Goal: Information Seeking & Learning: Learn about a topic

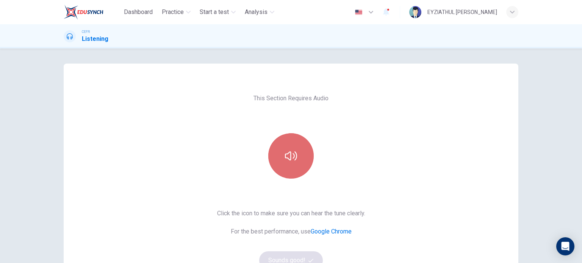
click at [287, 157] on icon "button" at bounding box center [291, 156] width 12 height 12
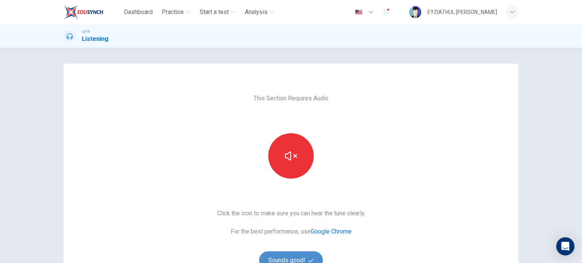
click at [283, 254] on button "Sounds good!" at bounding box center [291, 261] width 64 height 18
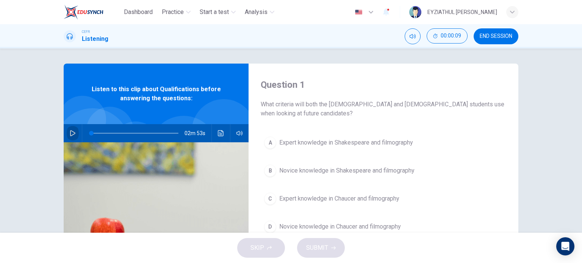
click at [70, 135] on icon "button" at bounding box center [72, 133] width 5 height 6
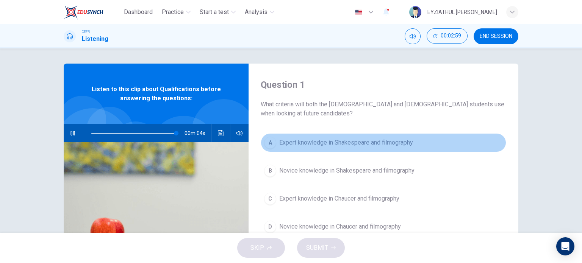
click at [274, 143] on div "A" at bounding box center [270, 143] width 12 height 12
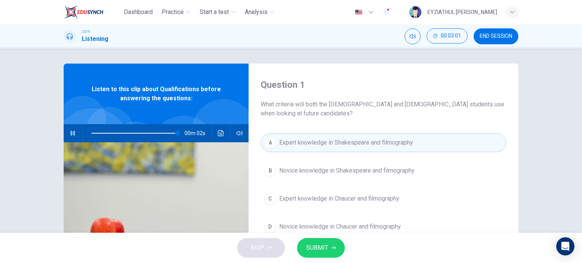
click at [322, 248] on span "SUBMIT" at bounding box center [317, 248] width 22 height 11
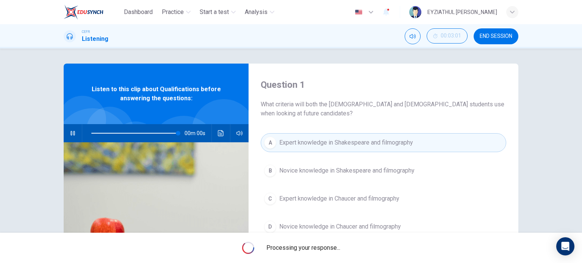
type input "0"
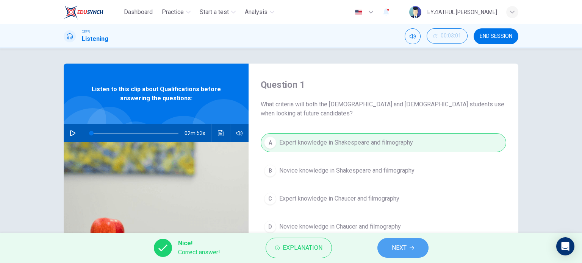
click at [398, 248] on span "NEXT" at bounding box center [399, 248] width 15 height 11
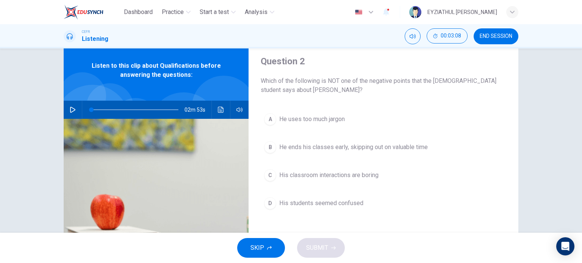
scroll to position [24, 0]
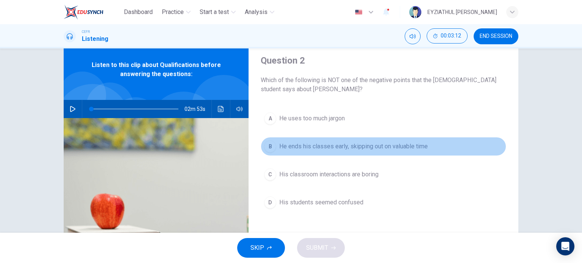
click at [315, 138] on button "B He ends his classes early, skipping out on valuable time" at bounding box center [384, 146] width 246 height 19
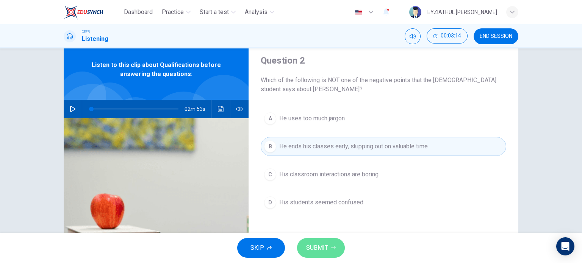
click at [327, 246] on span "SUBMIT" at bounding box center [317, 248] width 22 height 11
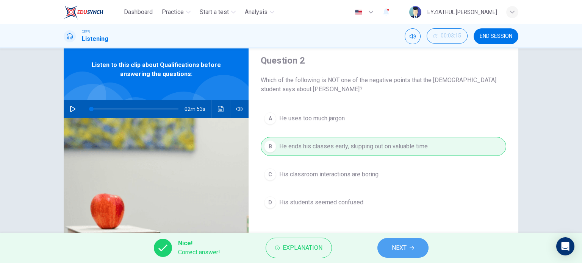
click at [398, 248] on span "NEXT" at bounding box center [399, 248] width 15 height 11
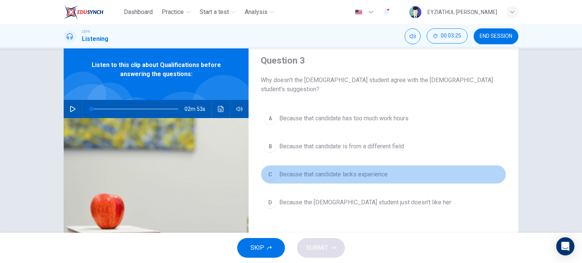
click at [327, 170] on span "Because that candidate lacks experience" at bounding box center [333, 174] width 108 height 9
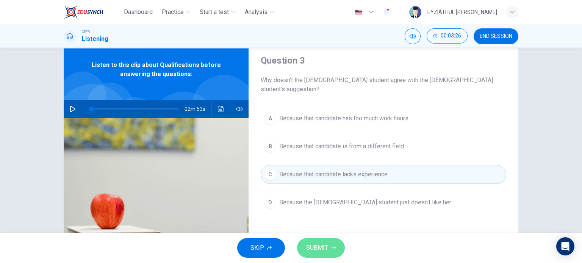
click at [332, 246] on icon "button" at bounding box center [333, 248] width 5 height 5
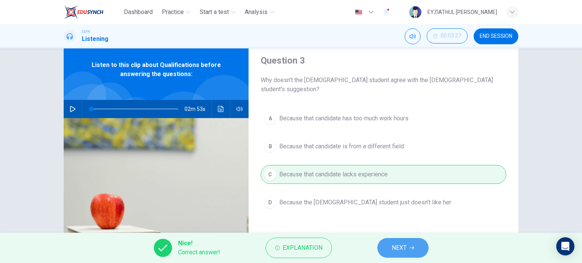
click at [388, 248] on button "NEXT" at bounding box center [403, 248] width 51 height 20
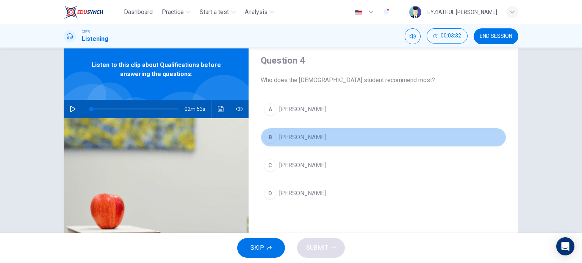
click at [285, 138] on span "Amilia" at bounding box center [302, 137] width 47 height 9
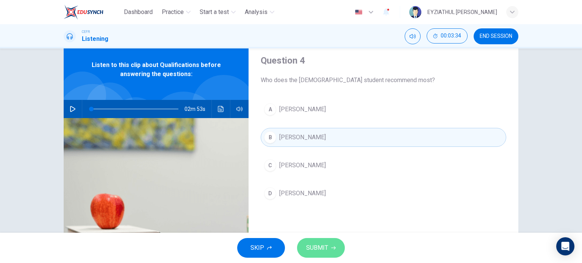
click at [306, 252] on span "SUBMIT" at bounding box center [317, 248] width 22 height 11
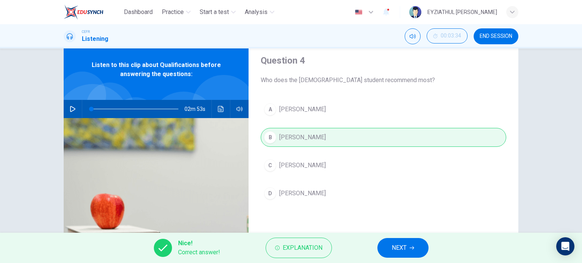
click at [394, 244] on span "NEXT" at bounding box center [399, 248] width 15 height 11
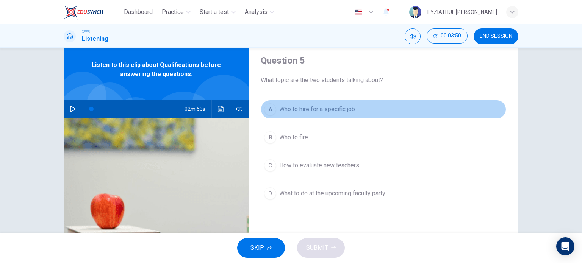
click at [296, 106] on span "Who to hire for a specific job" at bounding box center [317, 109] width 76 height 9
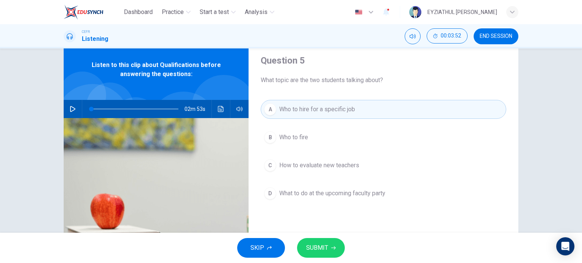
click at [315, 248] on span "SUBMIT" at bounding box center [317, 248] width 22 height 11
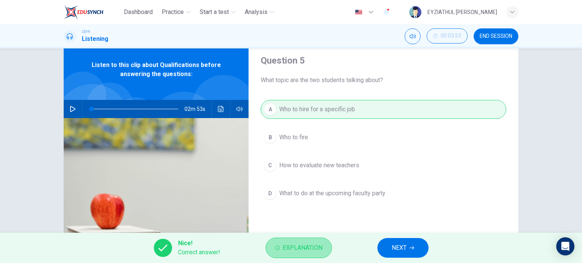
click at [285, 256] on button "Explanation" at bounding box center [299, 248] width 66 height 20
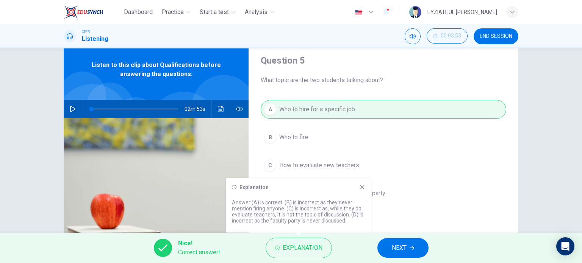
click at [418, 249] on button "NEXT" at bounding box center [403, 248] width 51 height 20
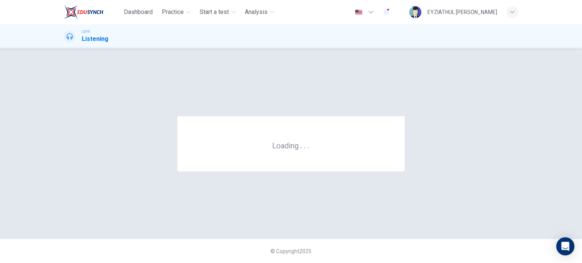
scroll to position [0, 0]
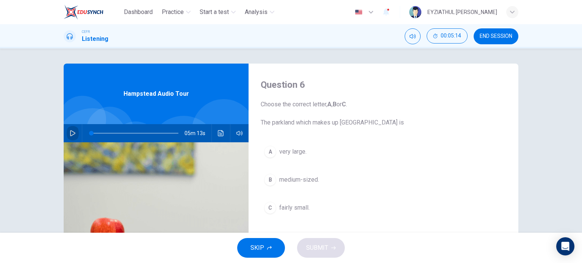
click at [72, 135] on icon "button" at bounding box center [73, 133] width 6 height 6
type input "0"
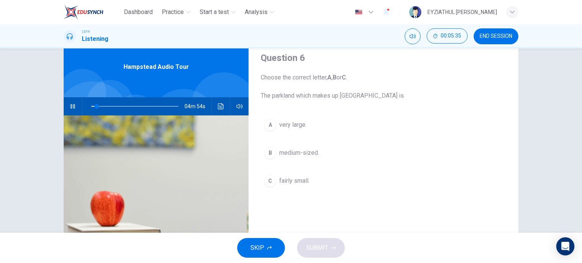
scroll to position [27, 0]
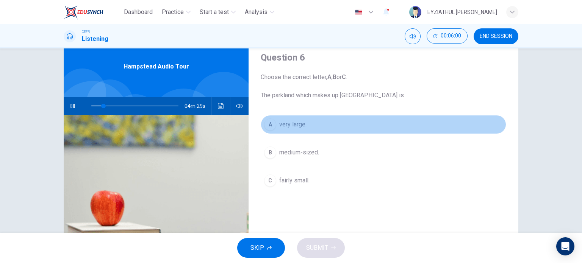
click at [292, 124] on span "very large." at bounding box center [292, 124] width 27 height 9
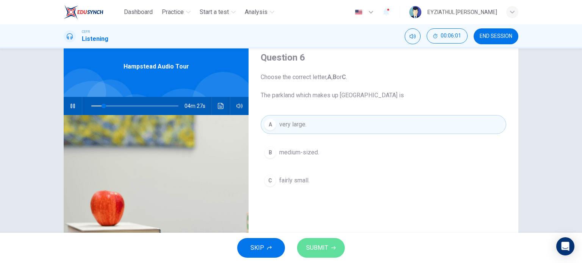
click at [309, 253] on span "SUBMIT" at bounding box center [317, 248] width 22 height 11
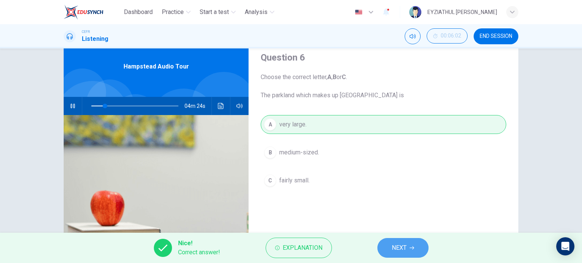
click at [387, 253] on button "NEXT" at bounding box center [403, 248] width 51 height 20
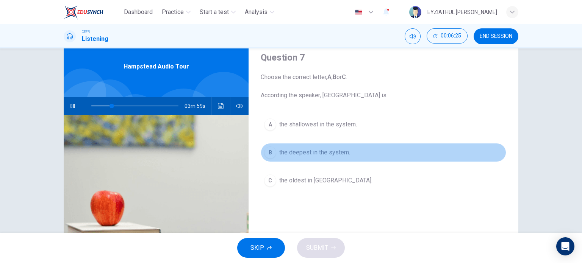
click at [308, 156] on span "the deepest in the system." at bounding box center [314, 152] width 71 height 9
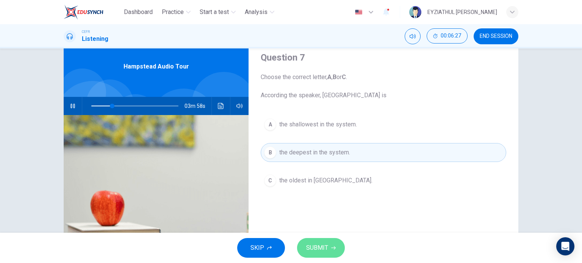
click at [312, 247] on span "SUBMIT" at bounding box center [317, 248] width 22 height 11
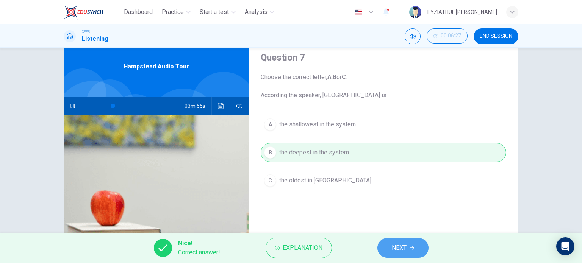
click at [391, 251] on button "NEXT" at bounding box center [403, 248] width 51 height 20
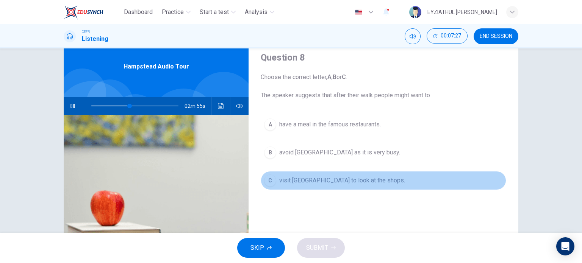
click at [327, 183] on span "visit [GEOGRAPHIC_DATA] to look at the shops." at bounding box center [342, 180] width 126 height 9
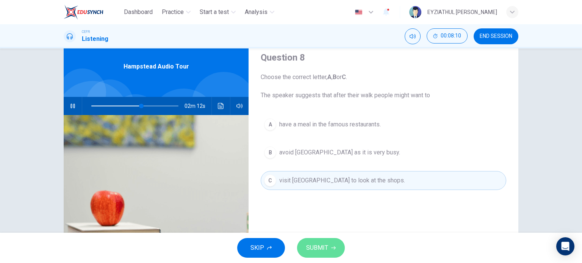
click at [318, 248] on span "SUBMIT" at bounding box center [317, 248] width 22 height 11
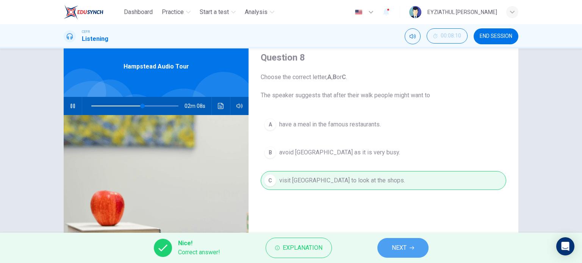
click at [387, 250] on button "NEXT" at bounding box center [403, 248] width 51 height 20
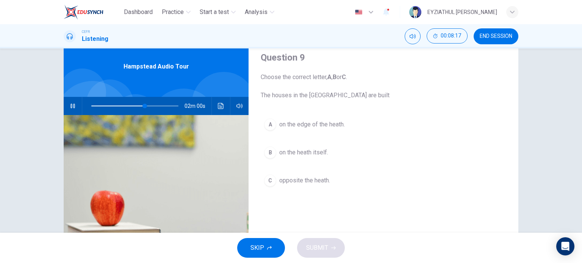
click at [314, 127] on span "on the edge of the heath." at bounding box center [312, 124] width 66 height 9
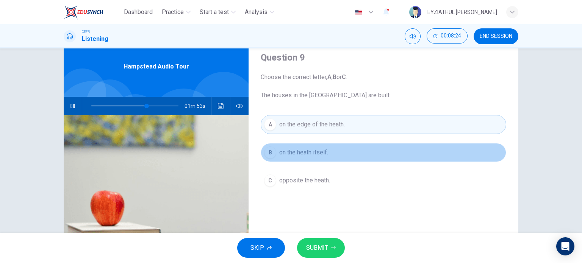
click at [315, 157] on button "B on the heath itself." at bounding box center [384, 152] width 246 height 19
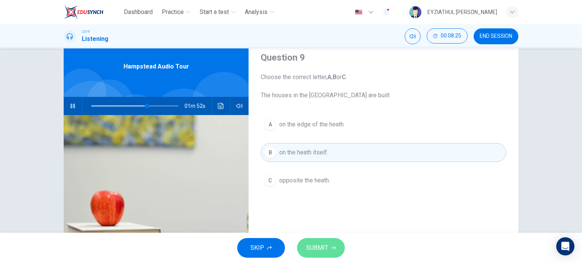
click at [321, 246] on span "SUBMIT" at bounding box center [317, 248] width 22 height 11
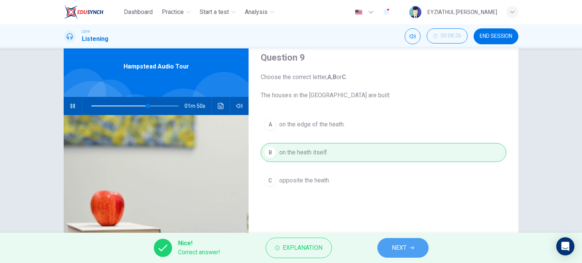
click at [400, 249] on span "NEXT" at bounding box center [399, 248] width 15 height 11
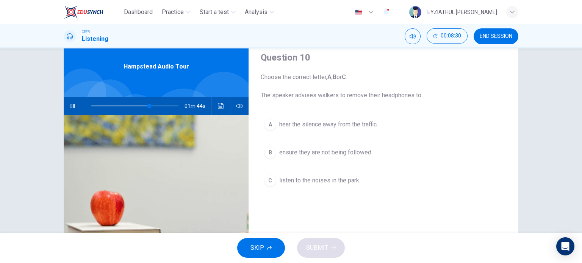
click at [308, 180] on span "listen to the noises in the park." at bounding box center [319, 180] width 81 height 9
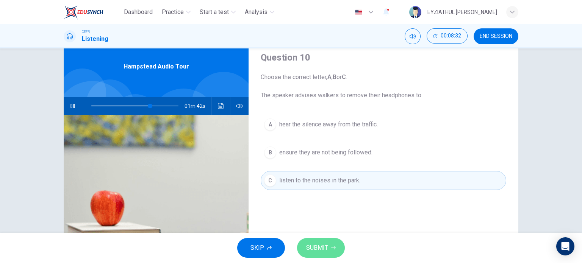
click at [306, 244] on span "SUBMIT" at bounding box center [317, 248] width 22 height 11
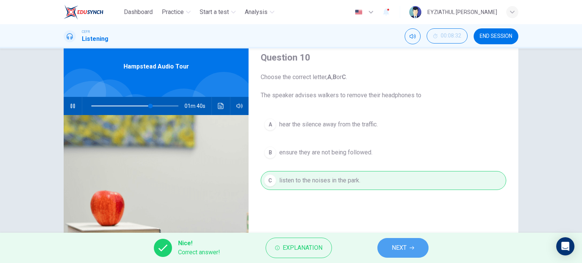
click at [397, 247] on span "NEXT" at bounding box center [399, 248] width 15 height 11
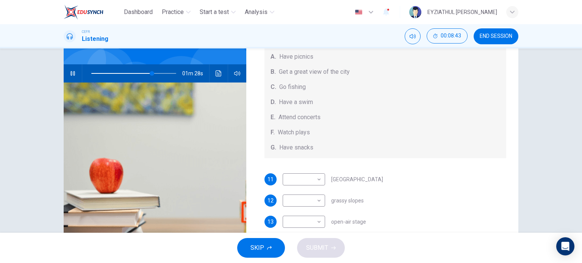
scroll to position [52, 0]
click at [309, 176] on body "Dashboard Practice Start a test Analysis English en ​ EYZIATHUL IKMAR BINTI EZ …" at bounding box center [291, 131] width 582 height 263
click at [290, 238] on li "F" at bounding box center [301, 239] width 42 height 12
type input "80"
type input "F"
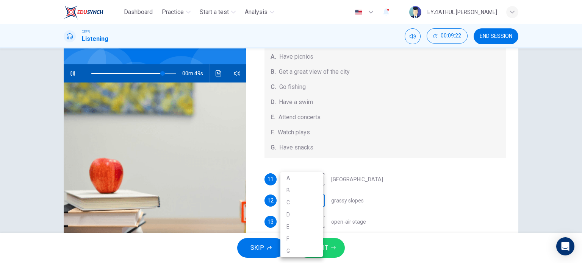
click at [310, 201] on body "Dashboard Practice Start a test Analysis English en ​ EYZIATHUL IKMAR BINTI EZ …" at bounding box center [291, 131] width 582 height 263
click at [309, 174] on li "A" at bounding box center [301, 178] width 42 height 12
type input "85"
type input "A"
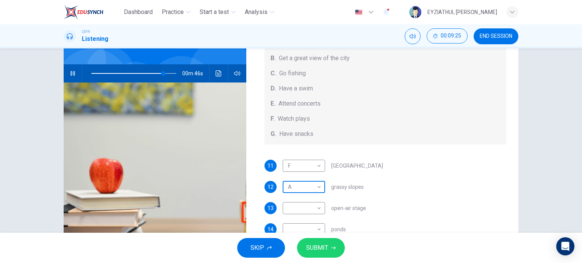
scroll to position [67, 0]
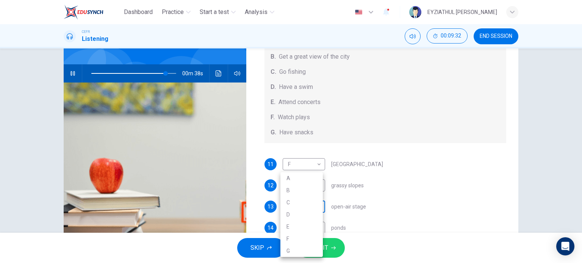
click at [314, 210] on body "Dashboard Practice Start a test Analysis English en ​ EYZIATHUL IKMAR BINTI EZ …" at bounding box center [291, 131] width 582 height 263
click at [297, 229] on li "E" at bounding box center [301, 227] width 42 height 12
type input "88"
type input "E"
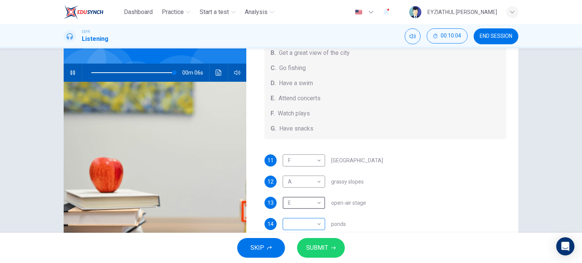
scroll to position [62, 0]
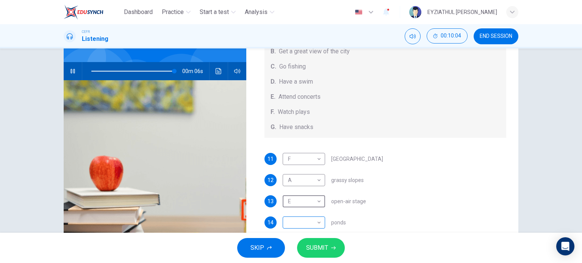
click at [302, 218] on body "Dashboard Practice Start a test Analysis English en ​ EYZIATHUL IKMAR BINTI EZ …" at bounding box center [291, 131] width 582 height 263
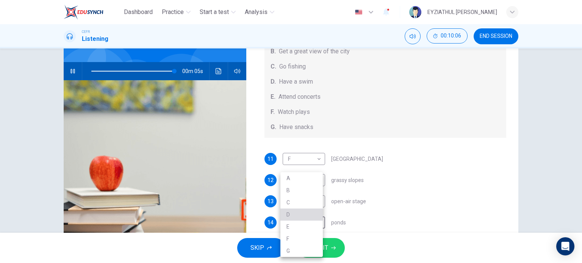
click at [301, 211] on li "D" at bounding box center [301, 215] width 42 height 12
type input "98"
type input "D"
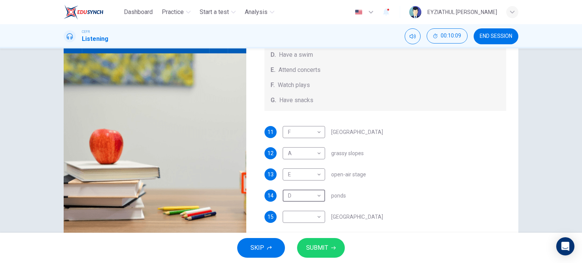
scroll to position [91, 0]
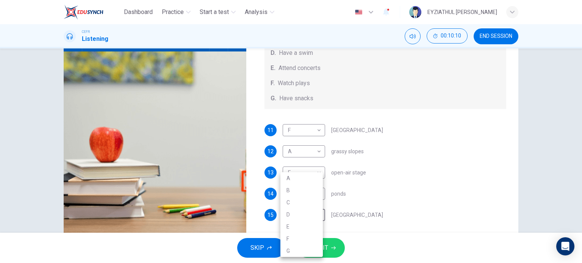
click at [301, 211] on body "Dashboard Practice Start a test Analysis English en ​ EYZIATHUL IKMAR BINTI EZ …" at bounding box center [291, 131] width 582 height 263
click at [297, 193] on li "B" at bounding box center [301, 191] width 42 height 12
type input "100"
type input "B"
type input "0"
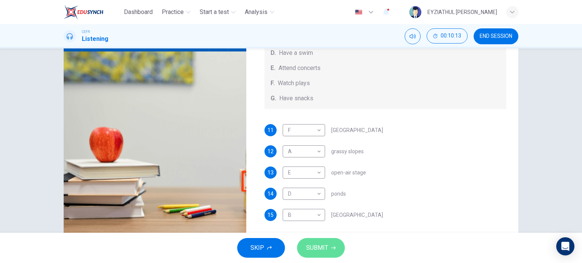
click at [321, 244] on span "SUBMIT" at bounding box center [317, 248] width 22 height 11
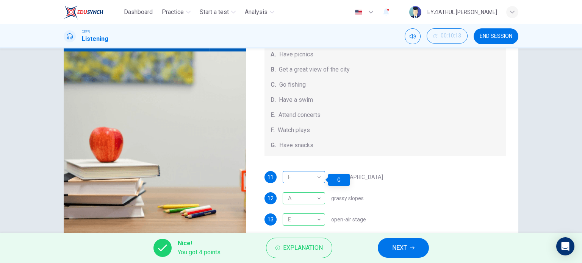
scroll to position [6, 0]
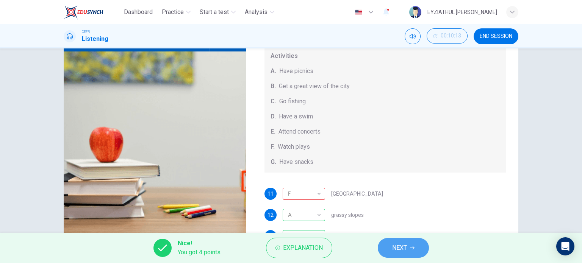
click at [393, 251] on span "NEXT" at bounding box center [399, 248] width 15 height 11
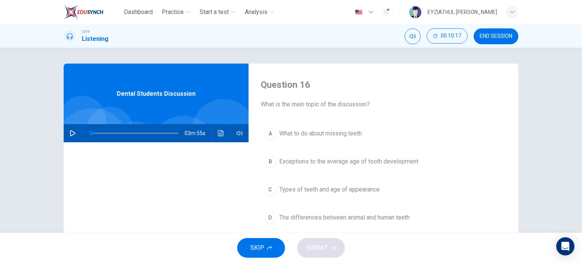
scroll to position [0, 0]
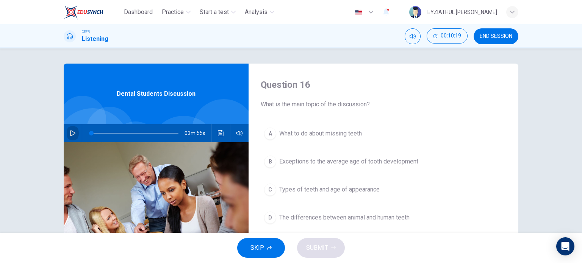
click at [72, 132] on icon "button" at bounding box center [73, 133] width 6 height 6
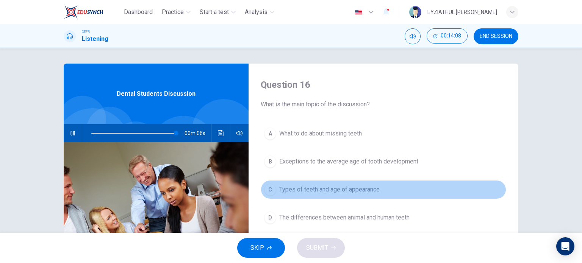
click at [286, 193] on span "Types of teeth and age of appearance" at bounding box center [329, 189] width 100 height 9
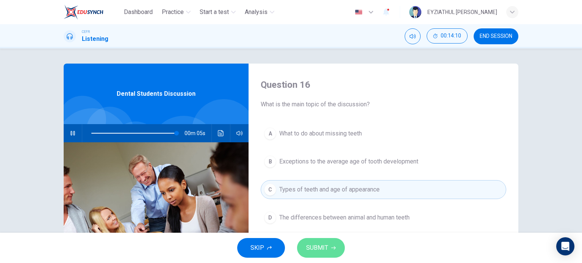
click at [324, 248] on span "SUBMIT" at bounding box center [317, 248] width 22 height 11
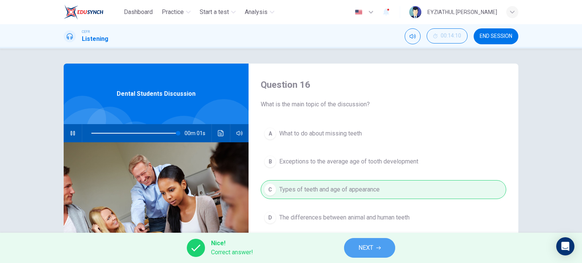
click at [361, 250] on span "NEXT" at bounding box center [366, 248] width 15 height 11
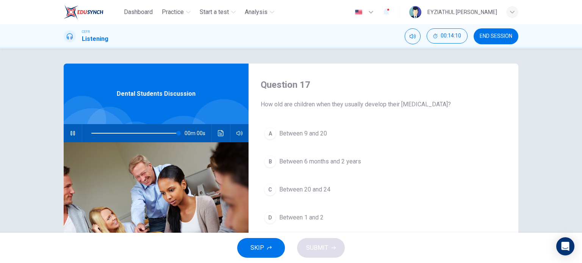
type input "0"
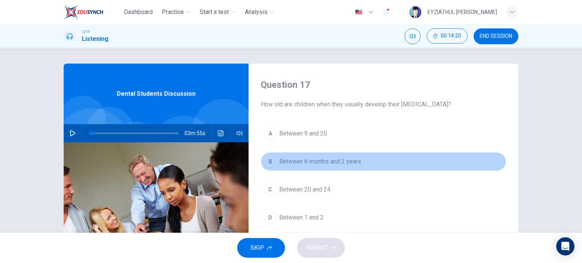
click at [297, 159] on span "Between 6 months and 2 years" at bounding box center [320, 161] width 82 height 9
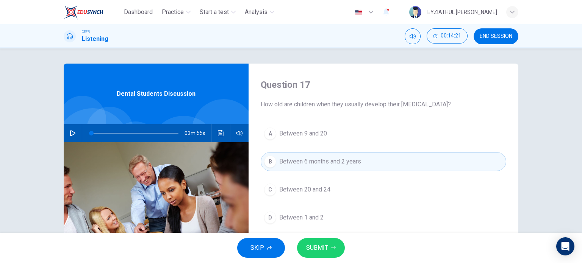
click at [319, 250] on span "SUBMIT" at bounding box center [317, 248] width 22 height 11
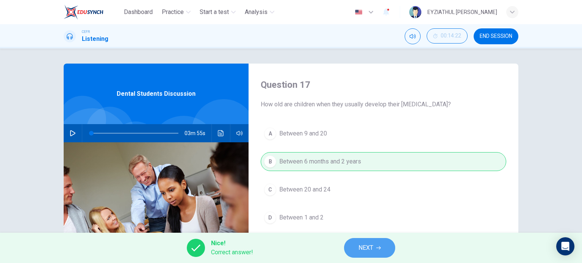
click at [357, 247] on button "NEXT" at bounding box center [369, 248] width 51 height 20
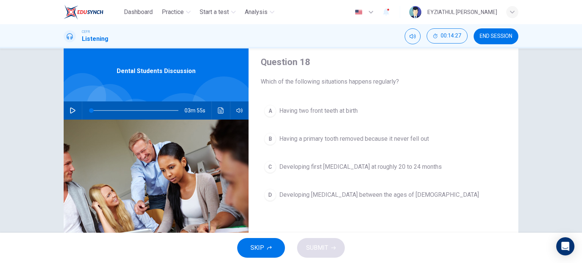
scroll to position [24, 0]
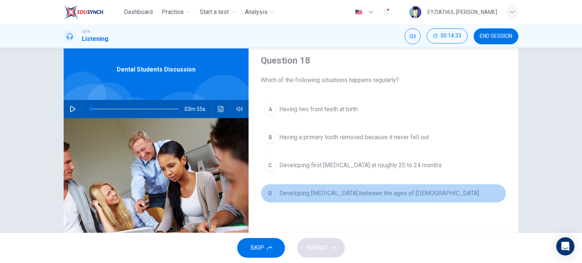
click at [347, 192] on span "Developing wisdom teeth between the ages of 17 and 21" at bounding box center [379, 193] width 200 height 9
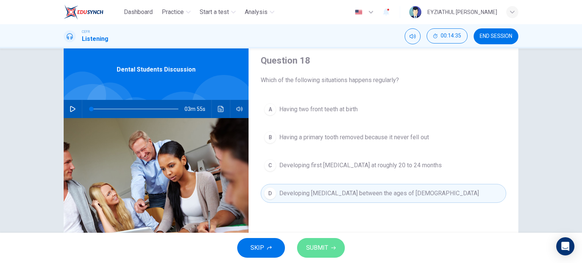
click at [331, 249] on icon "button" at bounding box center [333, 248] width 5 height 5
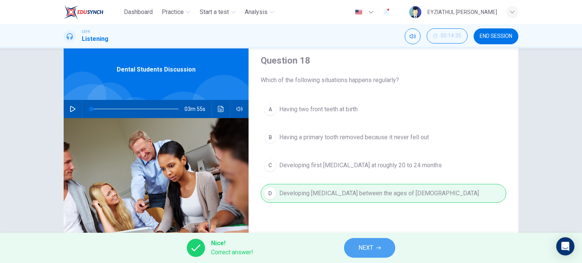
click at [356, 249] on button "NEXT" at bounding box center [369, 248] width 51 height 20
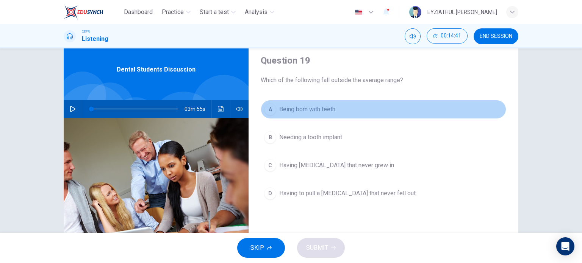
click at [310, 107] on span "Being born with teeth" at bounding box center [307, 109] width 56 height 9
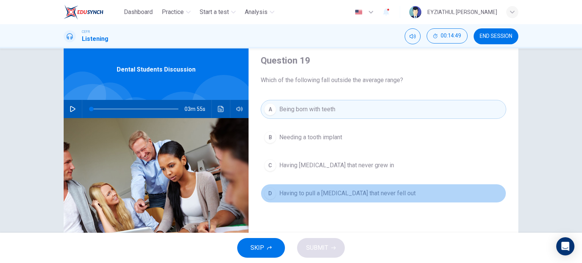
click at [334, 197] on span "Having to pull a baby tooth that never fell out" at bounding box center [347, 193] width 136 height 9
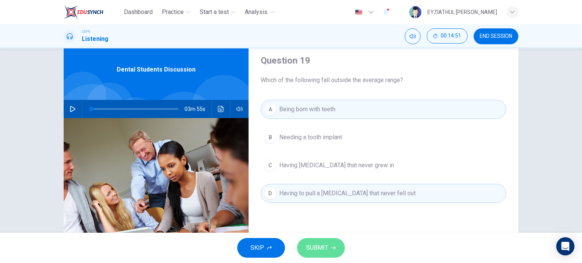
click at [323, 251] on span "SUBMIT" at bounding box center [317, 248] width 22 height 11
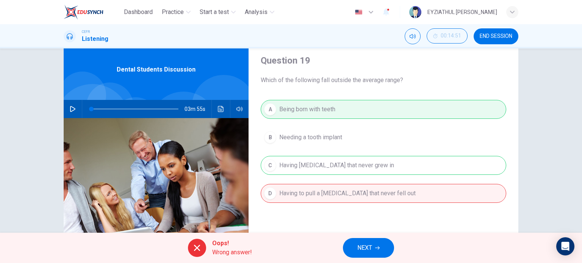
click at [364, 246] on span "NEXT" at bounding box center [364, 248] width 15 height 11
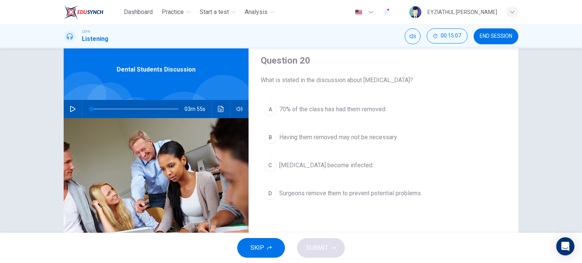
click at [305, 197] on span "Surgeons remove them to prevent potential problems" at bounding box center [350, 193] width 142 height 9
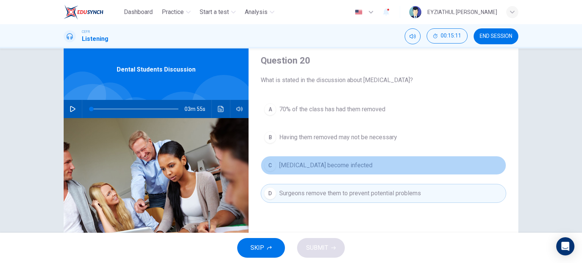
click at [302, 166] on span "Impacted wisdom teeth become infected" at bounding box center [325, 165] width 93 height 9
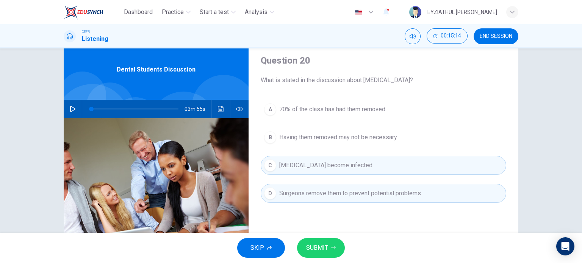
click at [316, 248] on span "SUBMIT" at bounding box center [317, 248] width 22 height 11
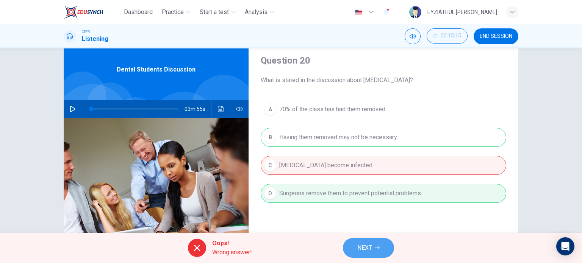
click at [369, 249] on span "NEXT" at bounding box center [364, 248] width 15 height 11
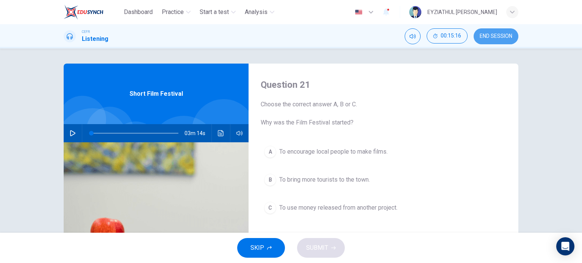
click at [490, 35] on span "END SESSION" at bounding box center [496, 36] width 33 height 6
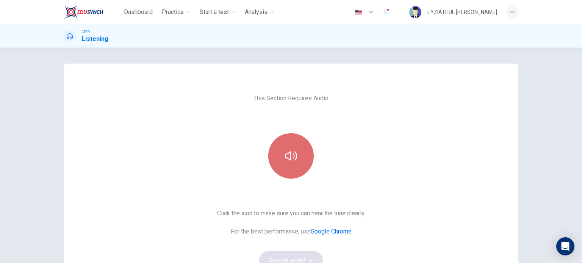
click at [273, 144] on button "button" at bounding box center [290, 155] width 45 height 45
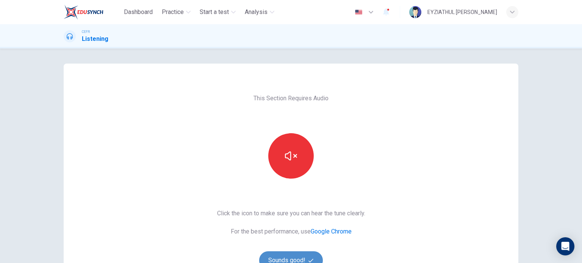
click at [294, 254] on button "Sounds good!" at bounding box center [291, 261] width 64 height 18
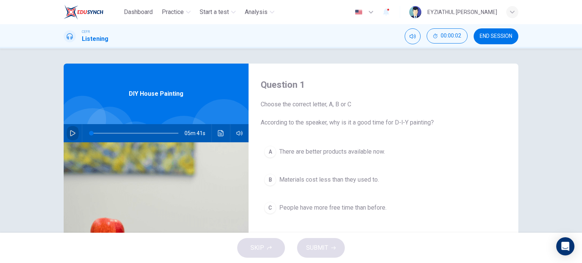
click at [75, 134] on button "button" at bounding box center [73, 133] width 12 height 18
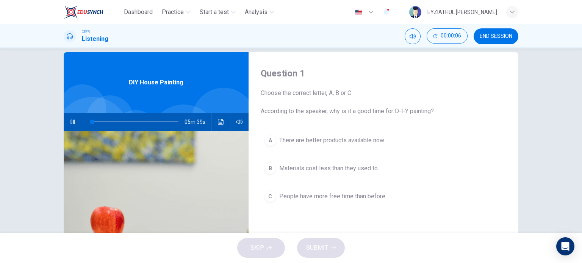
scroll to position [33, 0]
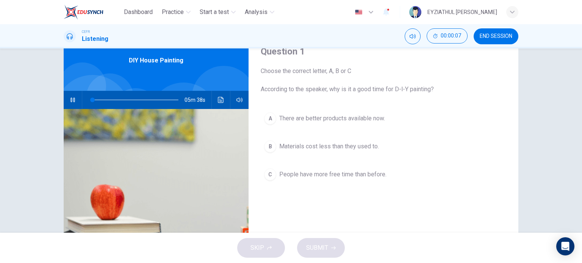
click at [285, 124] on button "A There are better products available now." at bounding box center [384, 118] width 246 height 19
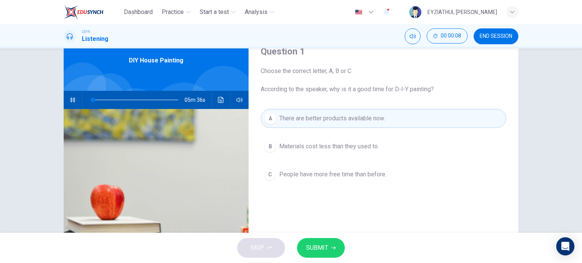
click at [325, 243] on span "SUBMIT" at bounding box center [317, 248] width 22 height 11
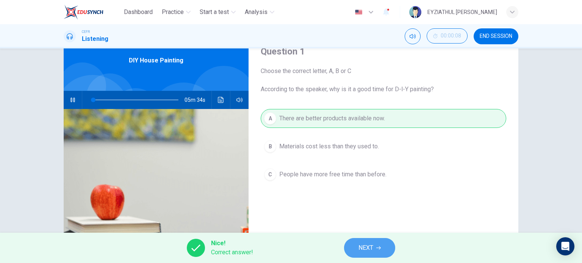
click at [382, 248] on button "NEXT" at bounding box center [369, 248] width 51 height 20
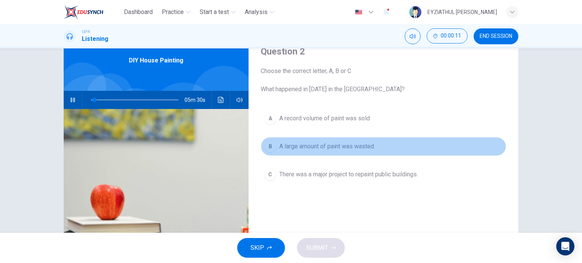
click at [275, 148] on button "B A large amount of paint was wasted" at bounding box center [384, 146] width 246 height 19
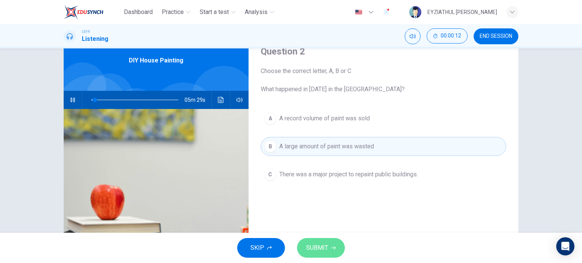
click at [318, 242] on button "SUBMIT" at bounding box center [321, 248] width 48 height 20
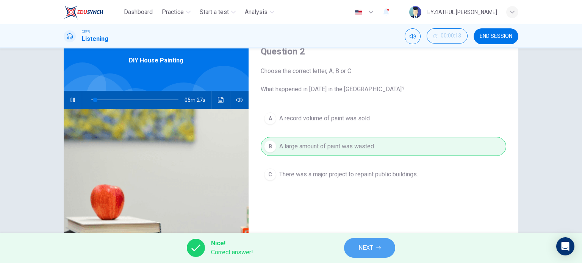
click at [357, 249] on button "NEXT" at bounding box center [369, 248] width 51 height 20
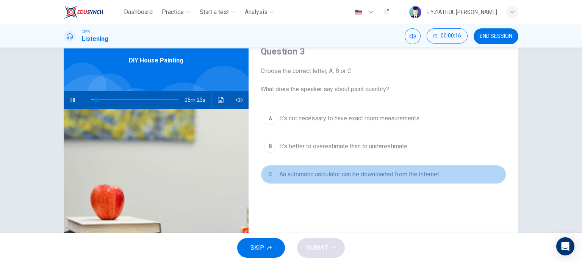
click at [338, 170] on span "An automatic calculator can be downloaded from the Internet." at bounding box center [359, 174] width 161 height 9
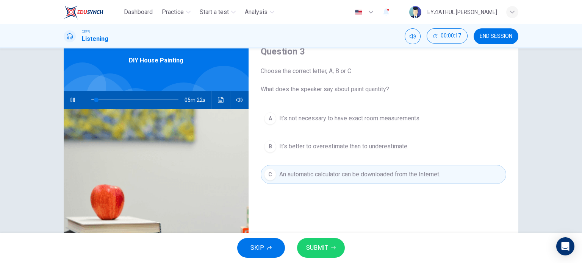
click at [331, 251] on button "SUBMIT" at bounding box center [321, 248] width 48 height 20
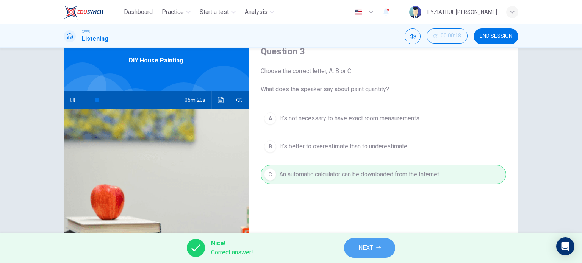
click at [356, 241] on button "NEXT" at bounding box center [369, 248] width 51 height 20
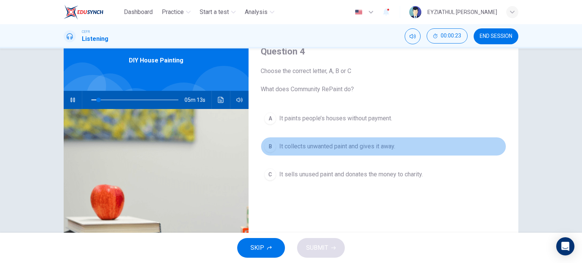
click at [310, 148] on span "It collects unwanted paint and gives it away." at bounding box center [337, 146] width 116 height 9
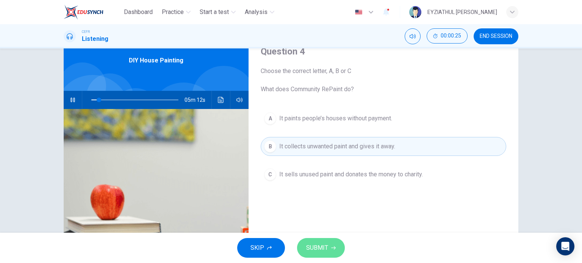
click at [318, 249] on span "SUBMIT" at bounding box center [317, 248] width 22 height 11
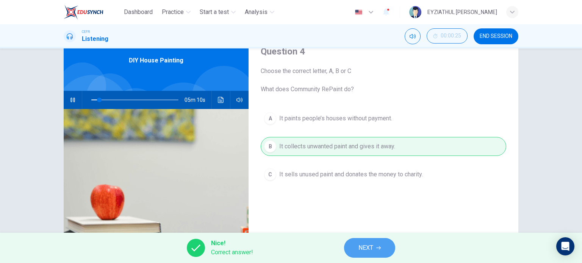
click at [355, 248] on button "NEXT" at bounding box center [369, 248] width 51 height 20
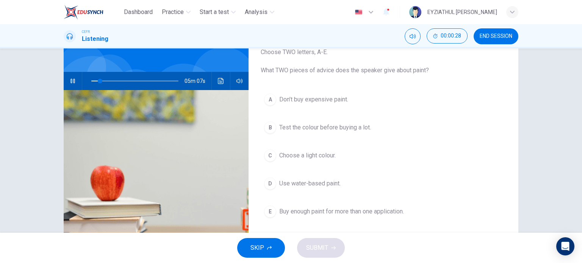
scroll to position [59, 0]
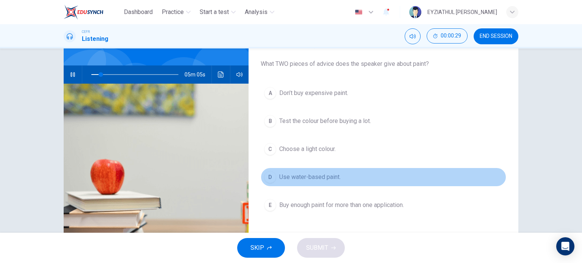
click at [285, 175] on span "Use water-based paint." at bounding box center [309, 177] width 61 height 9
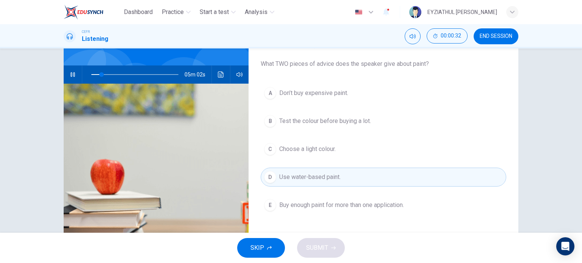
click at [291, 124] on span "Test the colour before buying a lot." at bounding box center [325, 121] width 92 height 9
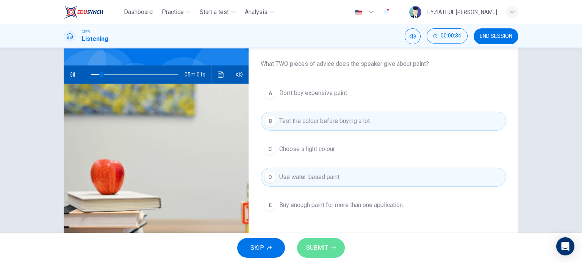
click at [314, 242] on button "SUBMIT" at bounding box center [321, 248] width 48 height 20
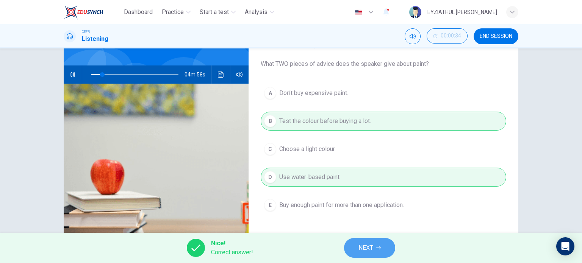
click at [354, 246] on button "NEXT" at bounding box center [369, 248] width 51 height 20
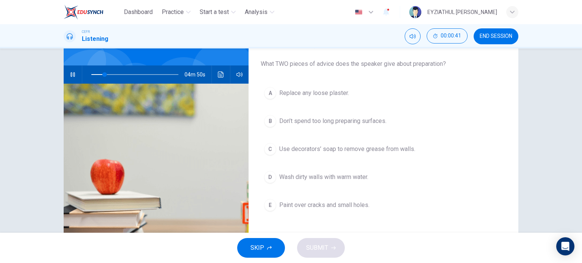
click at [304, 92] on span "Replace any loose plaster." at bounding box center [314, 93] width 70 height 9
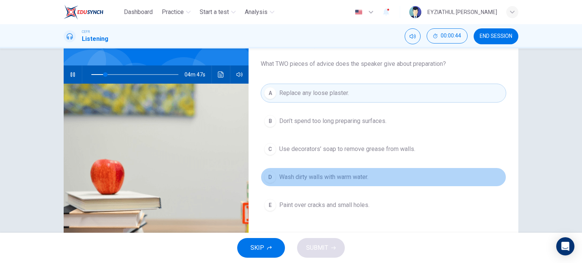
click at [310, 179] on span "Wash dirty walls with warm water." at bounding box center [323, 177] width 89 height 9
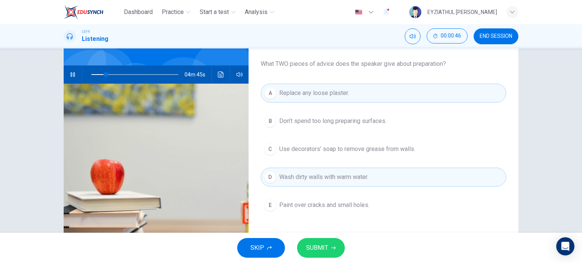
click at [306, 152] on span "Use decorators’ soap to remove grease from walls." at bounding box center [347, 149] width 136 height 9
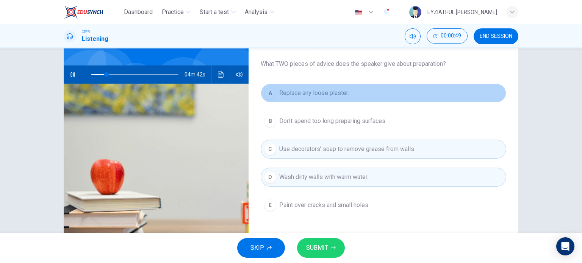
click at [301, 89] on span "Replace any loose plaster." at bounding box center [314, 93] width 70 height 9
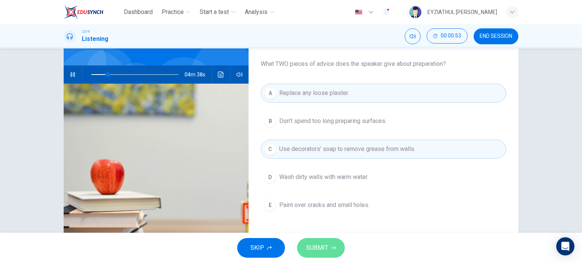
click at [327, 245] on span "SUBMIT" at bounding box center [317, 248] width 22 height 11
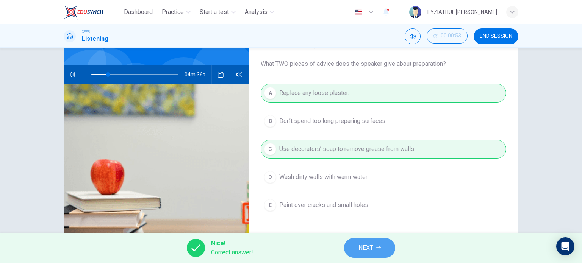
click at [364, 248] on span "NEXT" at bounding box center [366, 248] width 15 height 11
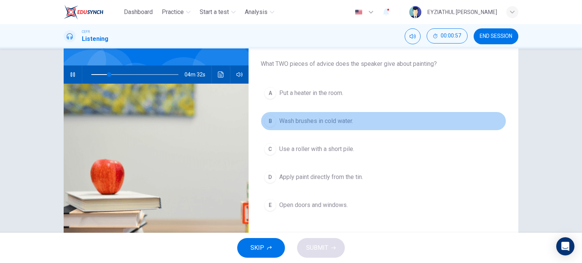
click at [300, 118] on span "Wash brushes in cold water." at bounding box center [316, 121] width 74 height 9
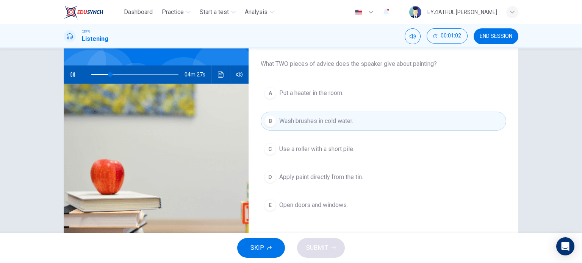
click at [331, 198] on button "E Open doors and windows." at bounding box center [384, 205] width 246 height 19
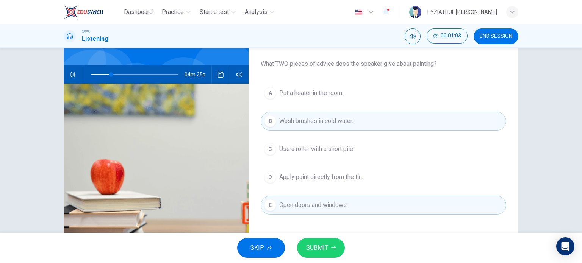
click at [324, 244] on span "SUBMIT" at bounding box center [317, 248] width 22 height 11
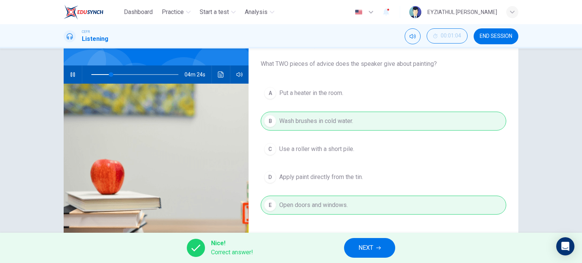
type input "23"
click at [360, 244] on span "NEXT" at bounding box center [366, 248] width 15 height 11
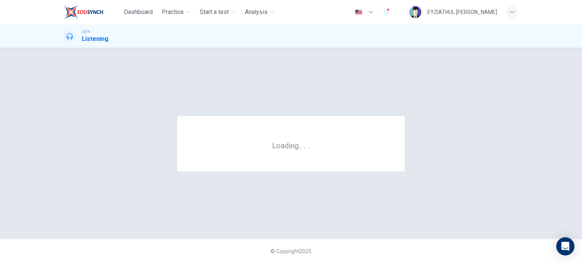
scroll to position [0, 0]
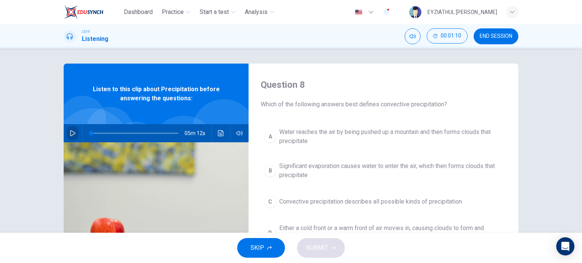
click at [71, 130] on icon "button" at bounding box center [73, 133] width 6 height 6
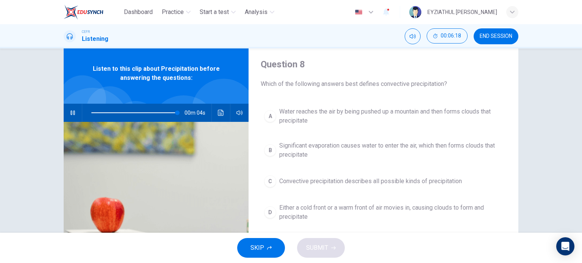
scroll to position [20, 0]
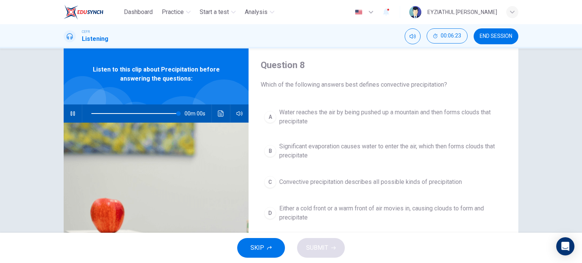
type input "0"
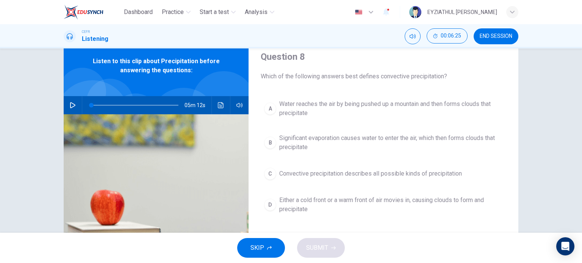
scroll to position [28, 0]
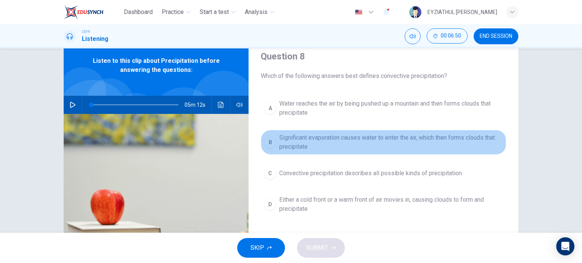
click at [276, 150] on button "B Significant evaporation causes water to enter the air, which then forms cloud…" at bounding box center [384, 142] width 246 height 25
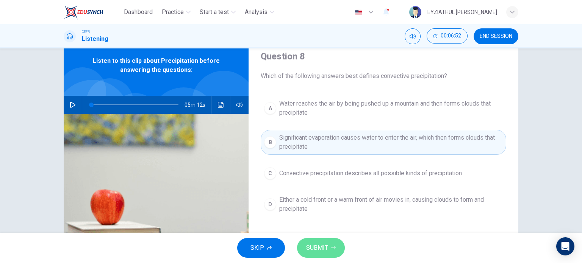
click at [322, 248] on span "SUBMIT" at bounding box center [317, 248] width 22 height 11
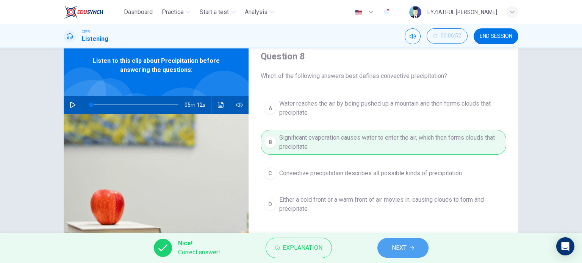
click at [405, 248] on span "NEXT" at bounding box center [399, 248] width 15 height 11
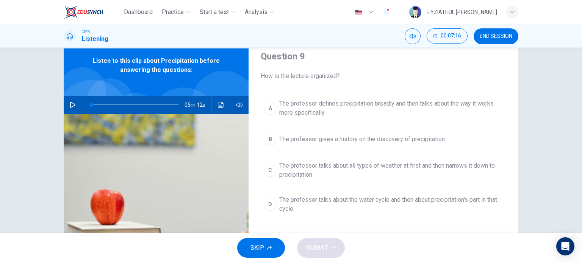
click at [330, 204] on span "The professor talks about the water cycle and then about precipitation's part i…" at bounding box center [391, 205] width 224 height 18
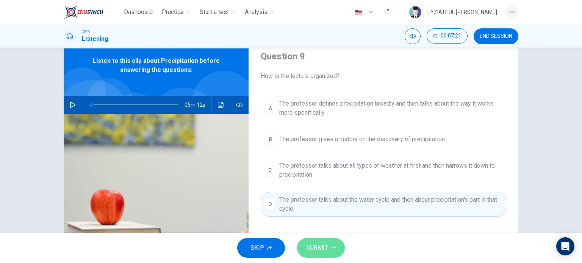
click at [332, 244] on button "SUBMIT" at bounding box center [321, 248] width 48 height 20
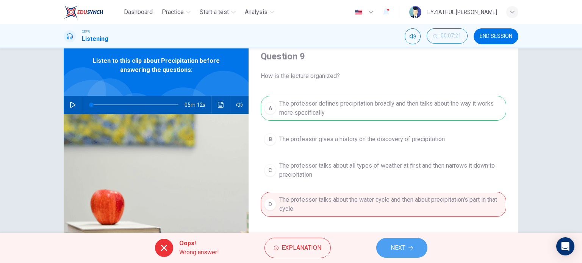
click at [407, 247] on button "NEXT" at bounding box center [401, 248] width 51 height 20
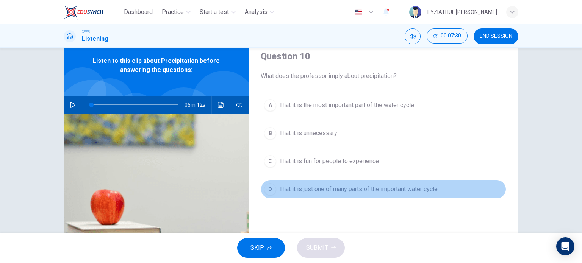
click at [350, 194] on button "D That it is just one of many parts of the important water cycle" at bounding box center [384, 189] width 246 height 19
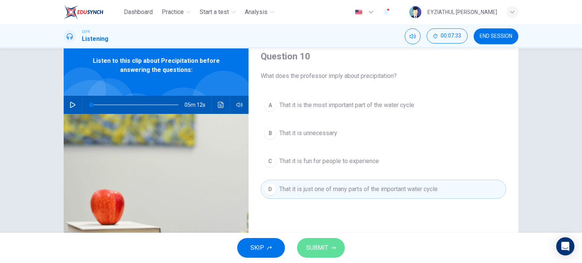
click at [331, 249] on icon "button" at bounding box center [333, 248] width 5 height 5
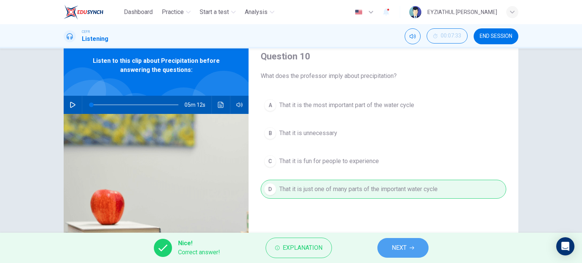
click at [389, 251] on button "NEXT" at bounding box center [403, 248] width 51 height 20
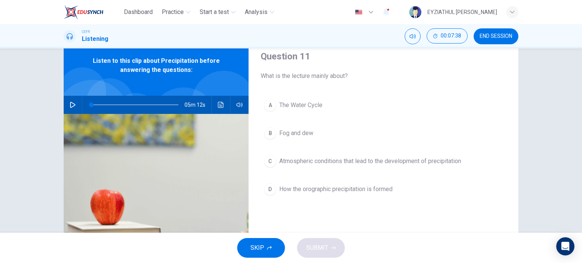
click at [314, 165] on span "Atmospheric conditions that lead to the development of precipitation" at bounding box center [370, 161] width 182 height 9
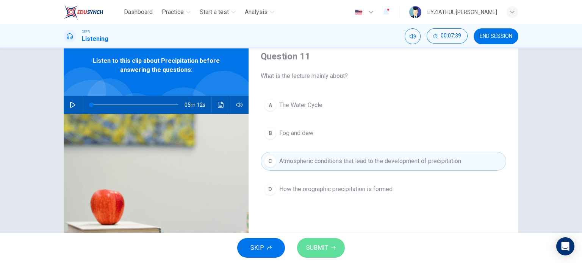
click at [329, 251] on button "SUBMIT" at bounding box center [321, 248] width 48 height 20
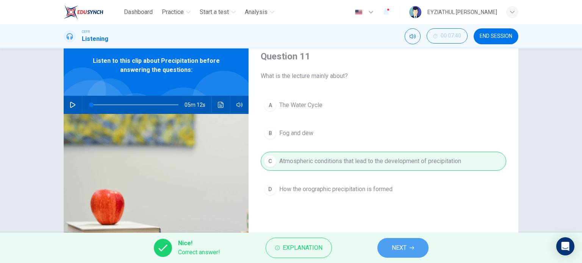
click at [384, 253] on button "NEXT" at bounding box center [403, 248] width 51 height 20
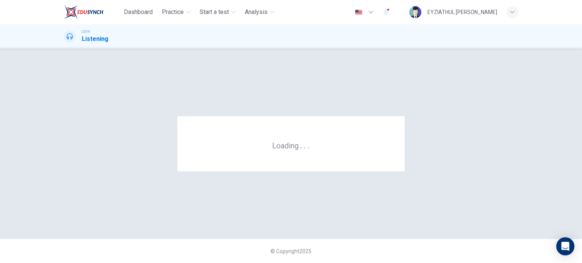
scroll to position [0, 0]
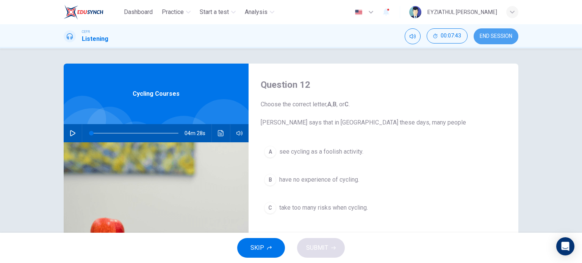
click at [481, 34] on span "END SESSION" at bounding box center [496, 36] width 33 height 6
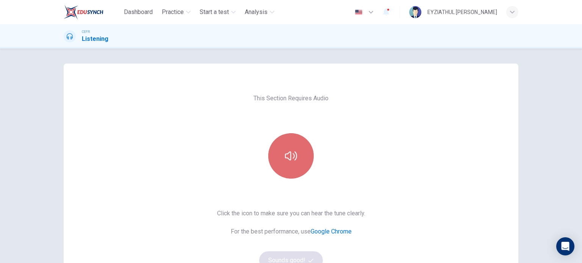
click at [282, 159] on button "button" at bounding box center [290, 155] width 45 height 45
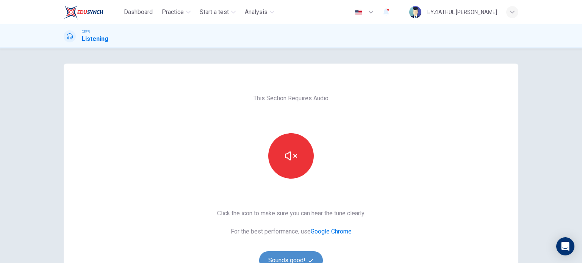
click at [284, 258] on button "Sounds good!" at bounding box center [291, 261] width 64 height 18
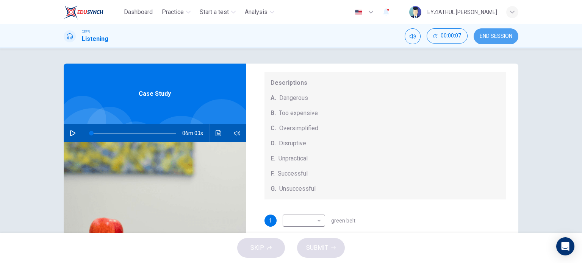
click at [500, 33] on button "END SESSION" at bounding box center [496, 36] width 45 height 16
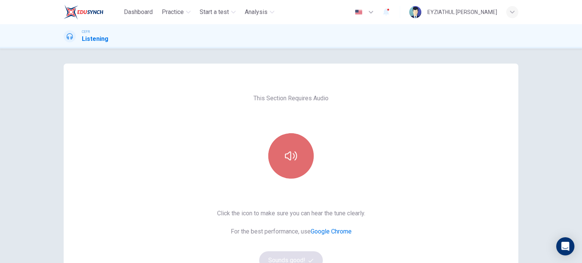
click at [287, 160] on icon "button" at bounding box center [291, 156] width 12 height 9
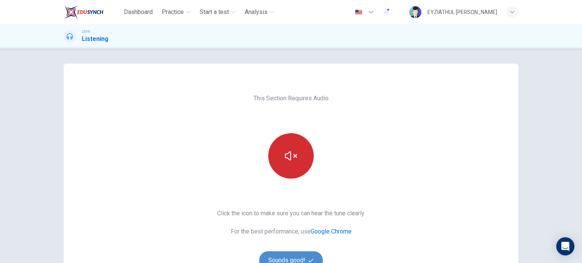
click at [273, 254] on button "Sounds good!" at bounding box center [291, 261] width 64 height 18
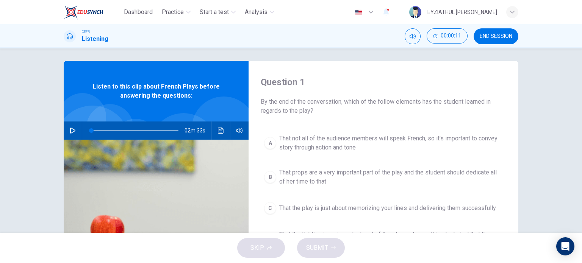
scroll to position [2, 0]
click at [74, 128] on button "button" at bounding box center [73, 131] width 12 height 18
type input "12"
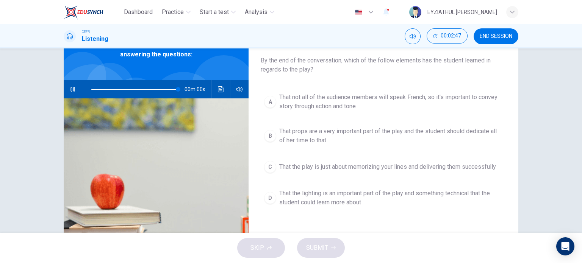
scroll to position [49, 0]
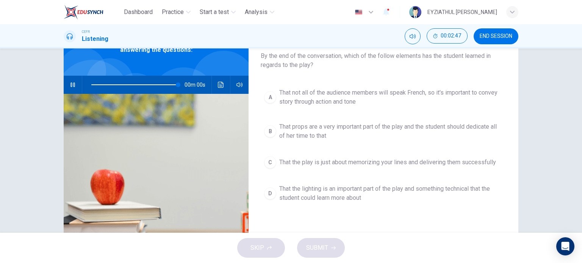
type input "0"
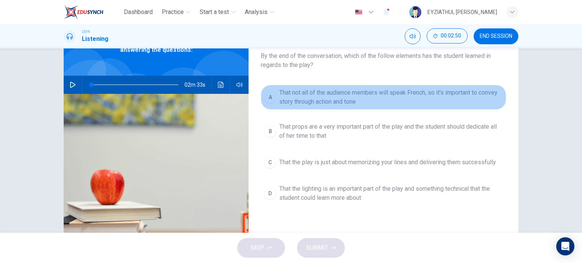
click at [301, 101] on span "That not all of the audience members will speak French, so it's important to co…" at bounding box center [391, 97] width 224 height 18
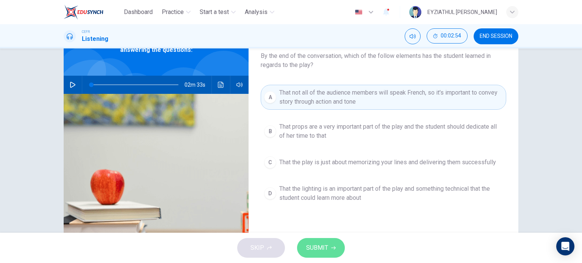
click at [328, 249] on button "SUBMIT" at bounding box center [321, 248] width 48 height 20
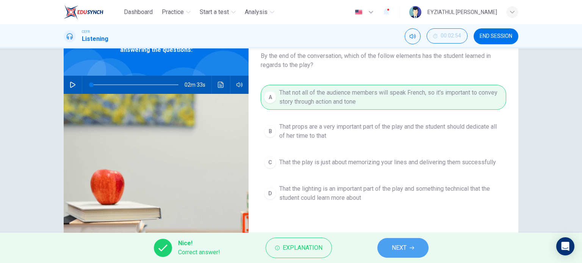
click at [402, 243] on span "NEXT" at bounding box center [399, 248] width 15 height 11
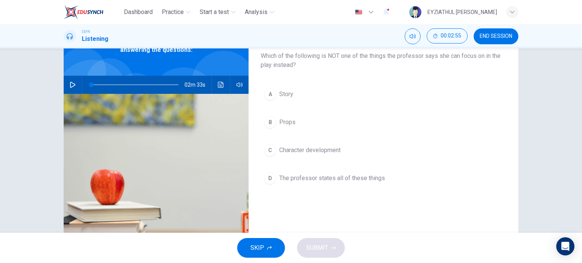
scroll to position [39, 0]
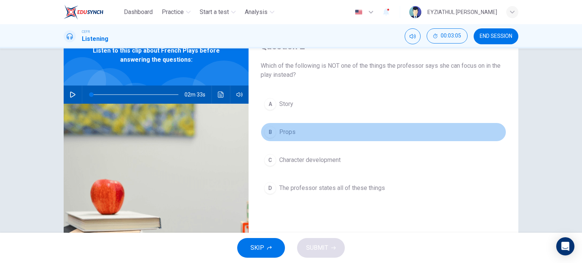
click at [271, 135] on div "B" at bounding box center [270, 132] width 12 height 12
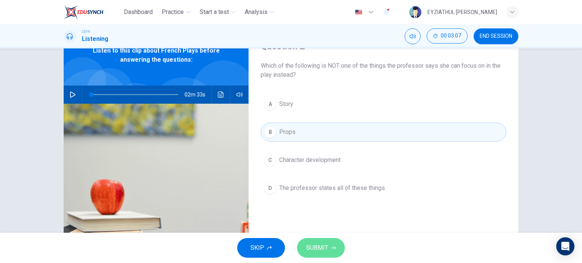
click at [331, 249] on icon "button" at bounding box center [333, 248] width 5 height 5
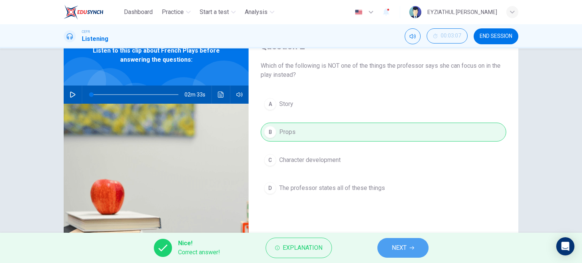
click at [391, 257] on button "NEXT" at bounding box center [403, 248] width 51 height 20
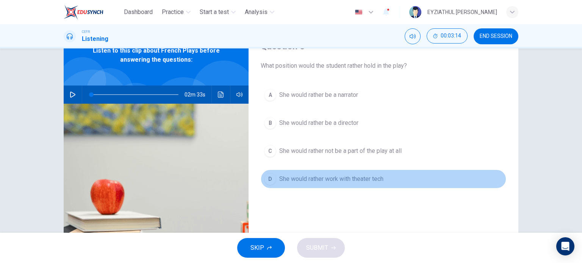
click at [350, 181] on span "She would rather work with theater tech" at bounding box center [331, 179] width 104 height 9
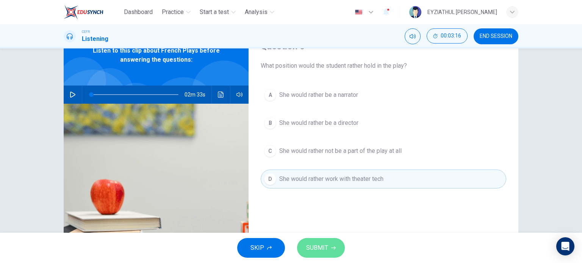
click at [327, 247] on span "SUBMIT" at bounding box center [317, 248] width 22 height 11
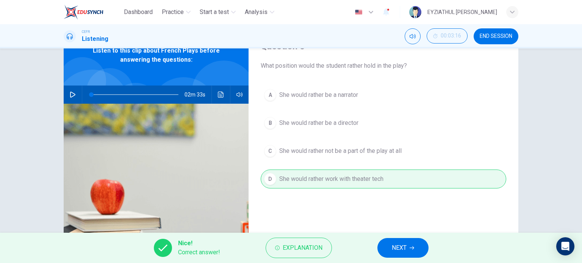
click at [394, 252] on span "NEXT" at bounding box center [399, 248] width 15 height 11
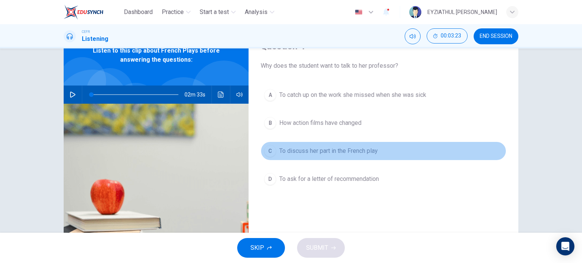
click at [334, 154] on span "To discuss her part in the French play" at bounding box center [328, 151] width 99 height 9
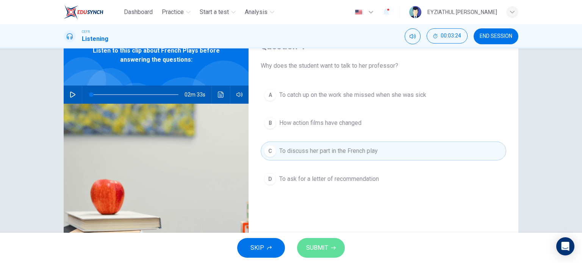
click at [327, 246] on button "SUBMIT" at bounding box center [321, 248] width 48 height 20
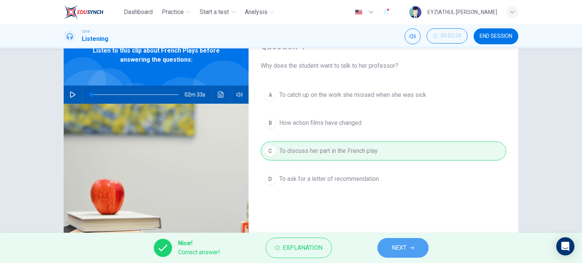
click at [388, 244] on button "NEXT" at bounding box center [403, 248] width 51 height 20
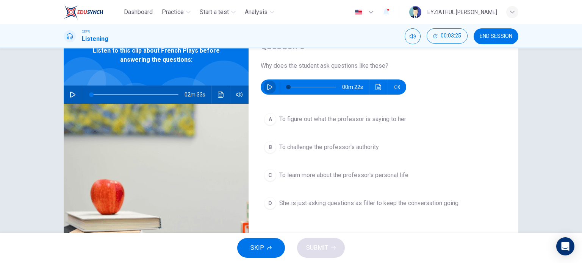
click at [271, 91] on button "button" at bounding box center [270, 87] width 12 height 15
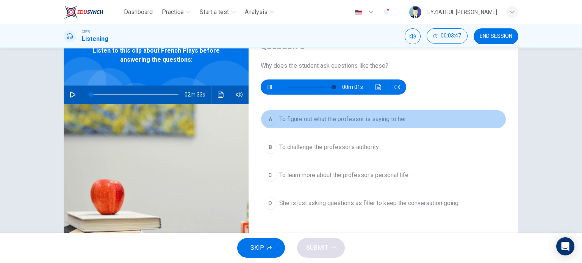
click at [306, 121] on span "To figure out what the professor is saying to her" at bounding box center [342, 119] width 127 height 9
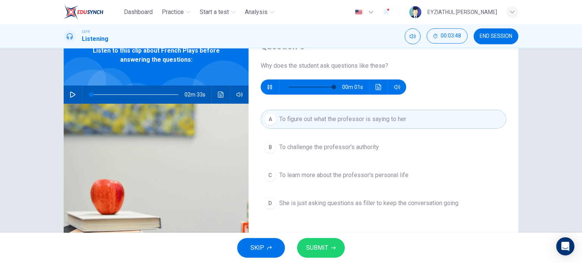
type input "0"
click at [318, 248] on span "SUBMIT" at bounding box center [317, 248] width 22 height 11
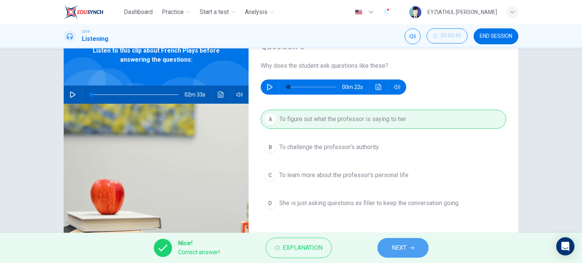
click at [390, 244] on button "NEXT" at bounding box center [403, 248] width 51 height 20
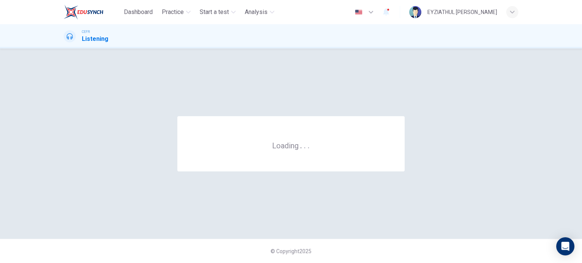
scroll to position [0, 0]
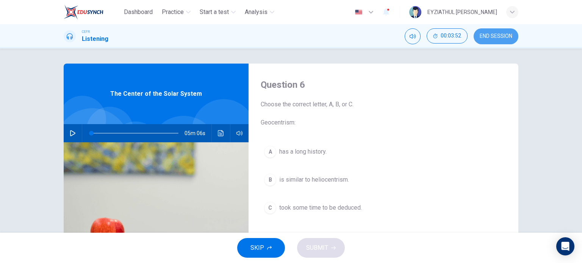
click at [492, 38] on span "END SESSION" at bounding box center [496, 36] width 33 height 6
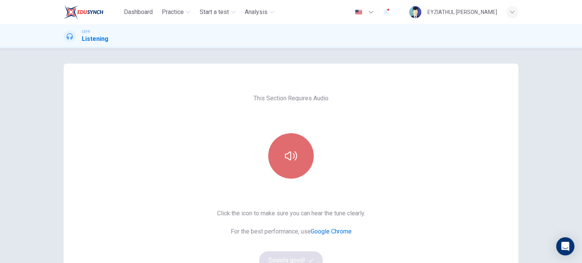
click at [280, 158] on button "button" at bounding box center [290, 155] width 45 height 45
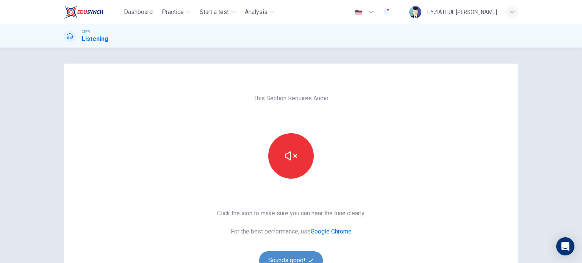
click at [281, 255] on button "Sounds good!" at bounding box center [291, 261] width 64 height 18
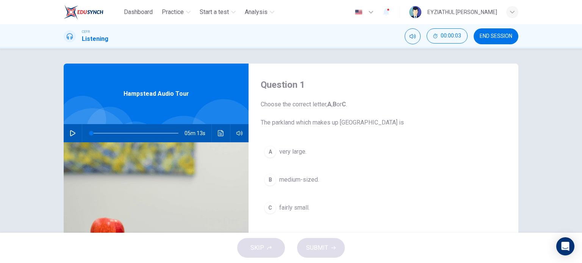
click at [283, 161] on div "A very large. B medium-sized. C fairly small." at bounding box center [384, 188] width 246 height 90
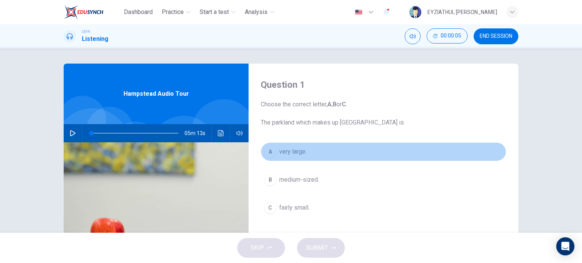
click at [282, 154] on span "very large." at bounding box center [292, 151] width 27 height 9
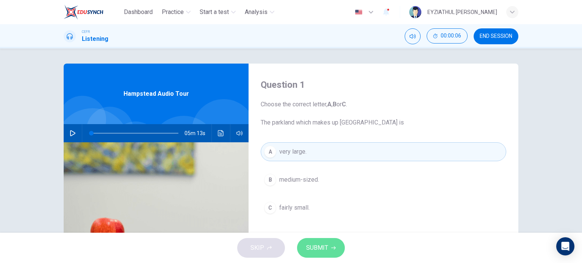
click at [329, 255] on button "SUBMIT" at bounding box center [321, 248] width 48 height 20
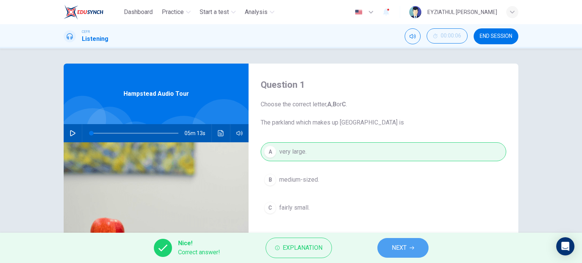
click at [392, 251] on span "NEXT" at bounding box center [399, 248] width 15 height 11
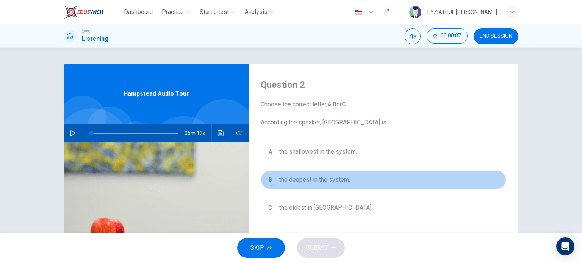
click at [329, 179] on span "the deepest in the system." at bounding box center [314, 179] width 71 height 9
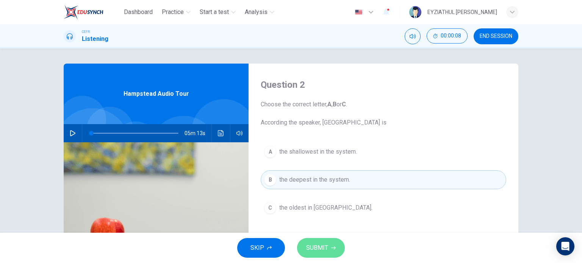
click at [318, 250] on span "SUBMIT" at bounding box center [317, 248] width 22 height 11
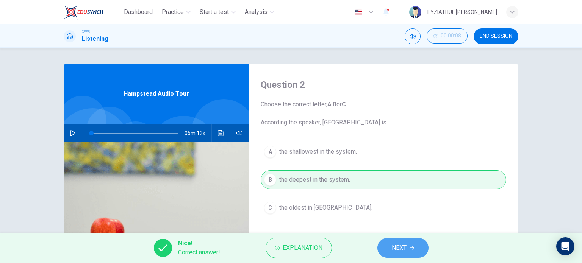
click at [390, 252] on button "NEXT" at bounding box center [403, 248] width 51 height 20
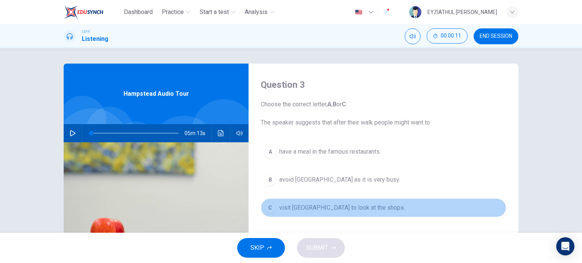
click at [365, 208] on span "visit [GEOGRAPHIC_DATA] to look at the shops." at bounding box center [342, 208] width 126 height 9
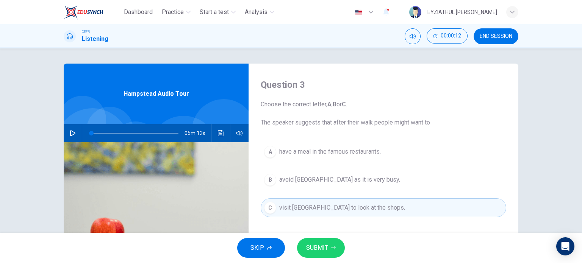
click at [329, 247] on button "SUBMIT" at bounding box center [321, 248] width 48 height 20
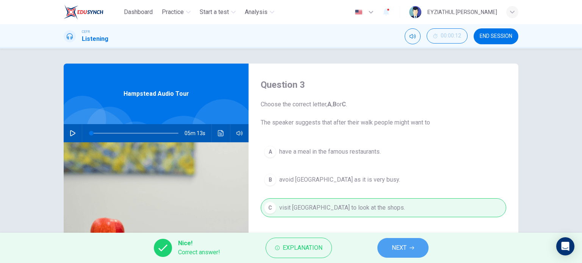
click at [391, 250] on button "NEXT" at bounding box center [403, 248] width 51 height 20
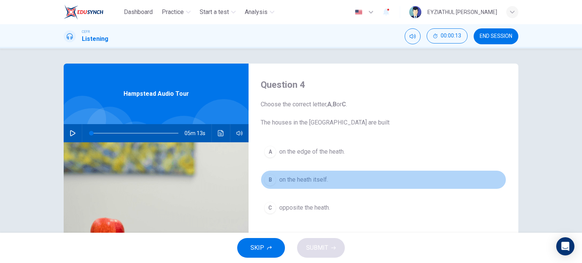
click at [290, 180] on span "on the heath itself." at bounding box center [303, 179] width 49 height 9
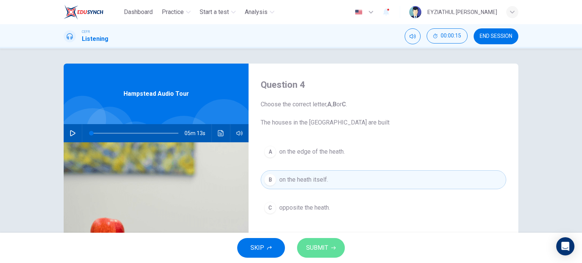
click at [318, 252] on span "SUBMIT" at bounding box center [317, 248] width 22 height 11
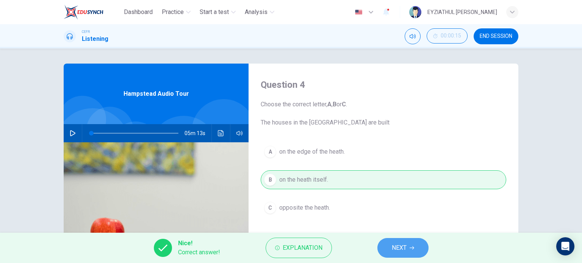
click at [399, 249] on span "NEXT" at bounding box center [399, 248] width 15 height 11
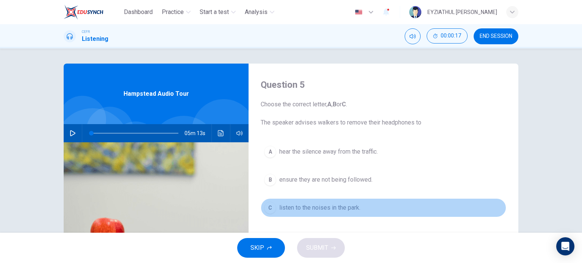
click at [334, 204] on span "listen to the noises in the park." at bounding box center [319, 208] width 81 height 9
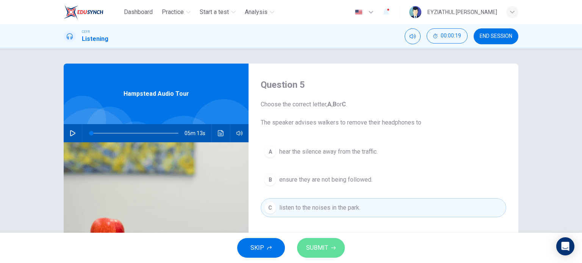
click at [317, 243] on span "SUBMIT" at bounding box center [317, 248] width 22 height 11
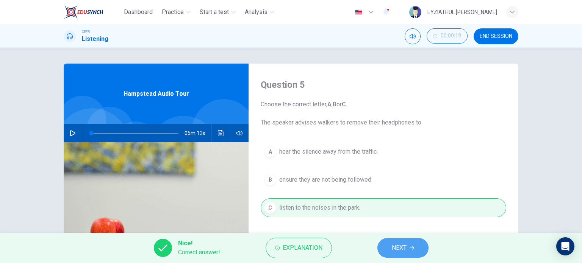
click at [385, 245] on button "NEXT" at bounding box center [403, 248] width 51 height 20
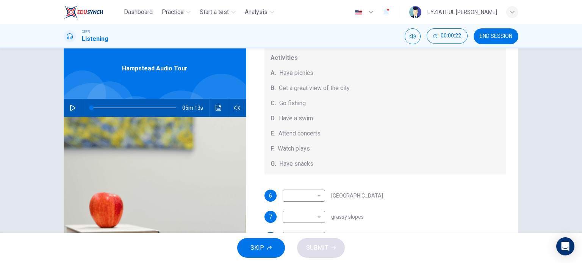
scroll to position [34, 0]
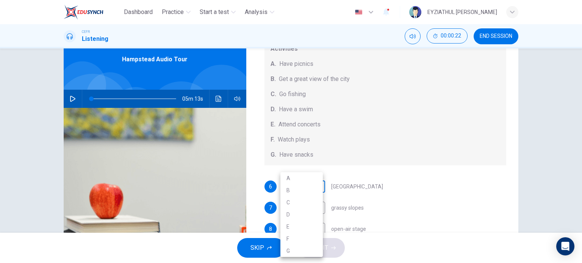
click at [304, 189] on body "Dashboard Practice Start a test Analysis English en ​ EYZIATHUL [PERSON_NAME] E…" at bounding box center [291, 131] width 582 height 263
click at [297, 251] on li "G" at bounding box center [301, 251] width 42 height 12
type input "G"
click at [287, 209] on body "Dashboard Practice Start a test Analysis English en ​ EYZIATHUL [PERSON_NAME] E…" at bounding box center [291, 131] width 582 height 263
click at [283, 181] on li "A" at bounding box center [301, 178] width 42 height 12
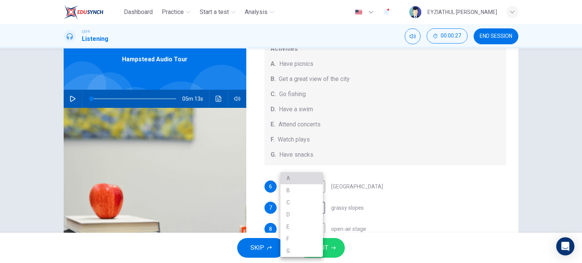
type input "A"
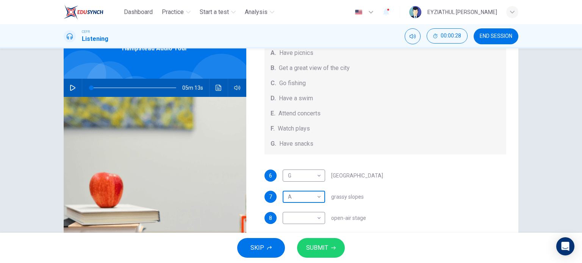
scroll to position [47, 0]
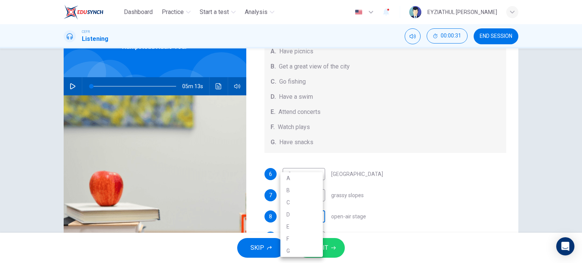
click at [304, 217] on body "Dashboard Practice Start a test Analysis English en ​ EYZIATHUL [PERSON_NAME] E…" at bounding box center [291, 131] width 582 height 263
click at [300, 226] on li "E" at bounding box center [301, 227] width 42 height 12
type input "E"
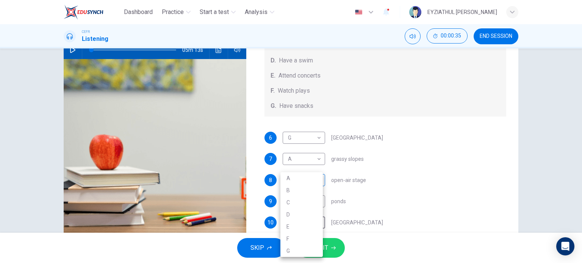
scroll to position [83, 0]
click at [300, 212] on body "Dashboard Practice Start a test Analysis English en ​ EYZIATHUL IKMAR BINTI EZ …" at bounding box center [291, 131] width 582 height 263
click at [347, 203] on div at bounding box center [291, 131] width 582 height 263
click at [318, 202] on body "Dashboard Practice Start a test Analysis English en ​ EYZIATHUL [PERSON_NAME] E…" at bounding box center [291, 131] width 582 height 263
click at [308, 210] on li "D" at bounding box center [301, 215] width 42 height 12
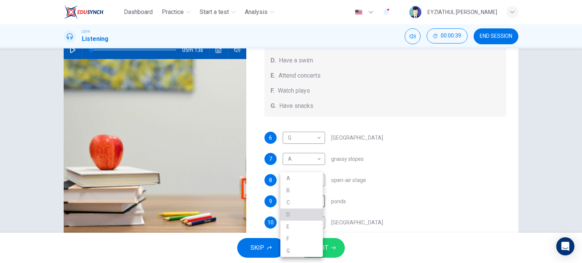
type input "D"
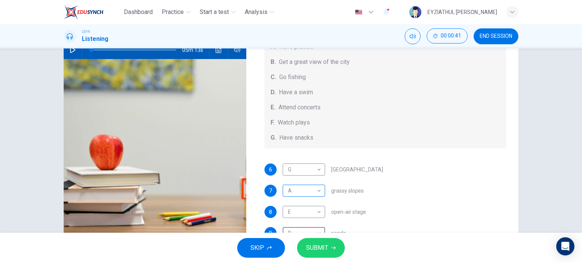
scroll to position [70, 0]
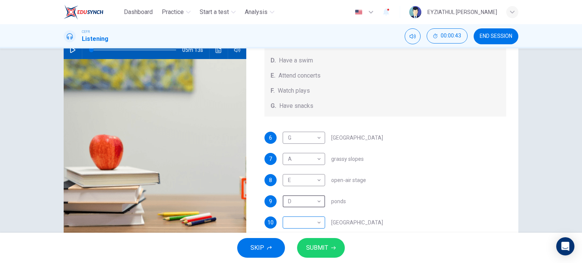
click at [297, 218] on body "Dashboard Practice Start a test Analysis English en ​ EYZIATHUL [PERSON_NAME] E…" at bounding box center [291, 131] width 582 height 263
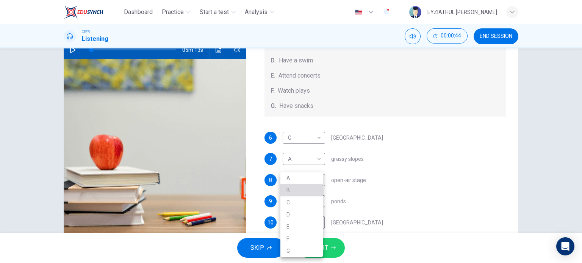
click at [296, 191] on li "B" at bounding box center [301, 191] width 42 height 12
type input "B"
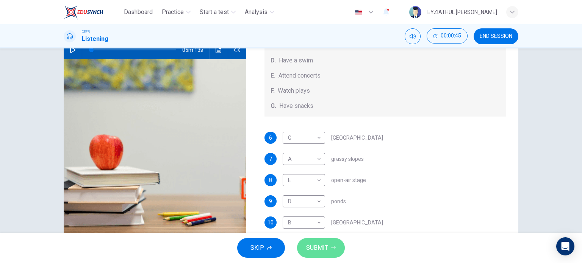
click at [319, 244] on span "SUBMIT" at bounding box center [317, 248] width 22 height 11
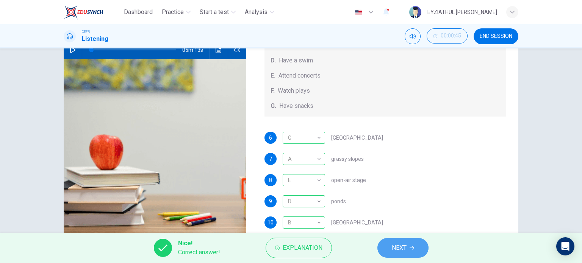
click at [390, 244] on button "NEXT" at bounding box center [403, 248] width 51 height 20
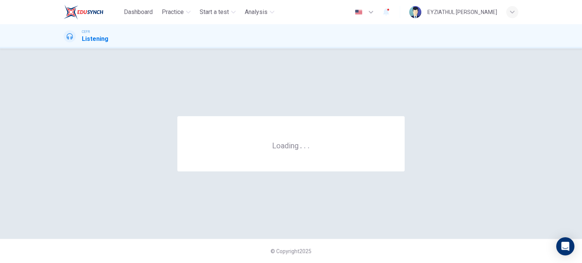
scroll to position [0, 0]
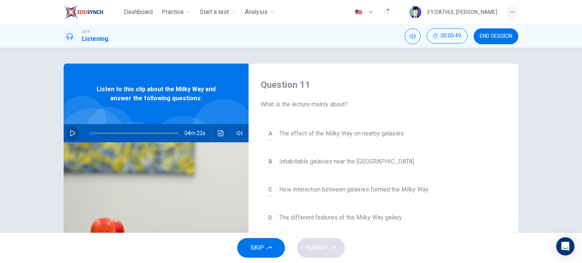
click at [74, 132] on button "button" at bounding box center [73, 133] width 12 height 18
type input "49"
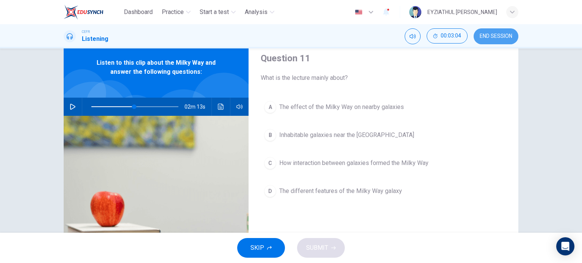
click at [505, 35] on span "END SESSION" at bounding box center [496, 36] width 33 height 6
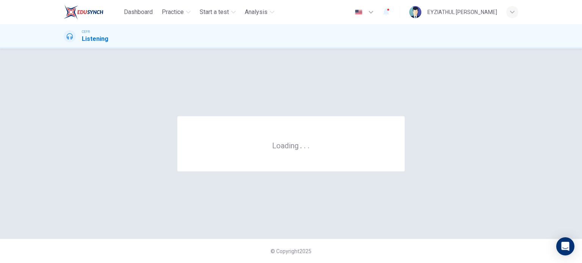
scroll to position [0, 0]
